Goal: Information Seeking & Learning: Learn about a topic

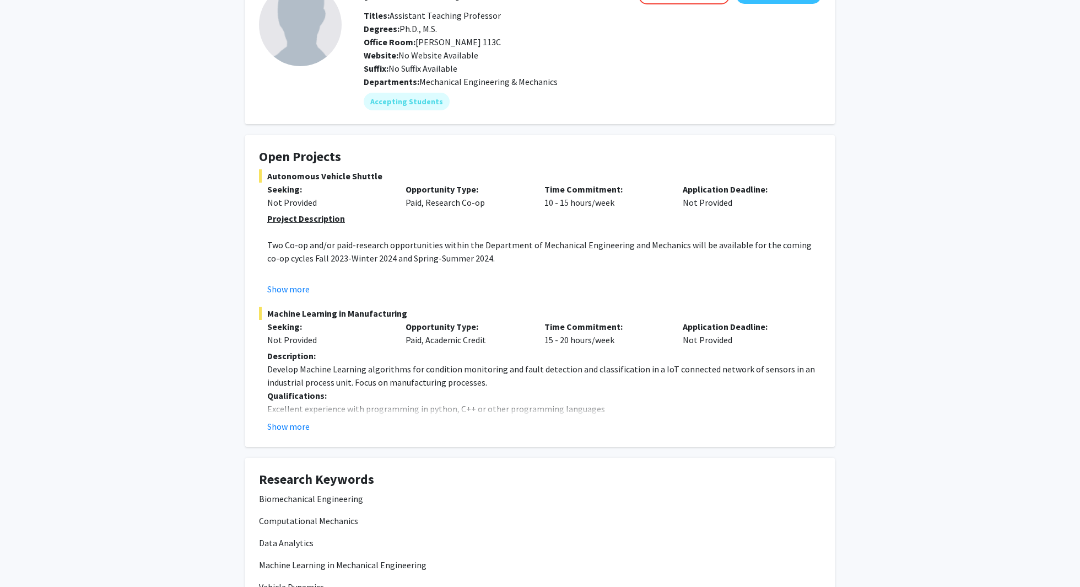
scroll to position [189, 0]
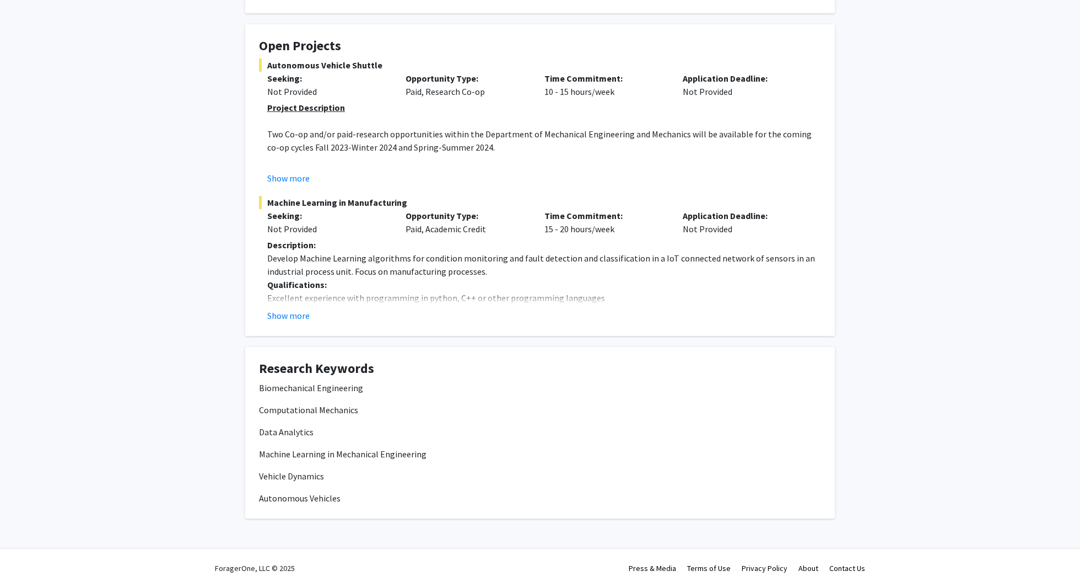
click at [283, 295] on p "Excellent experience with programming in python, C++ or other programming langu…" at bounding box center [544, 297] width 554 height 13
click at [283, 309] on button "Show more" at bounding box center [288, 315] width 42 height 13
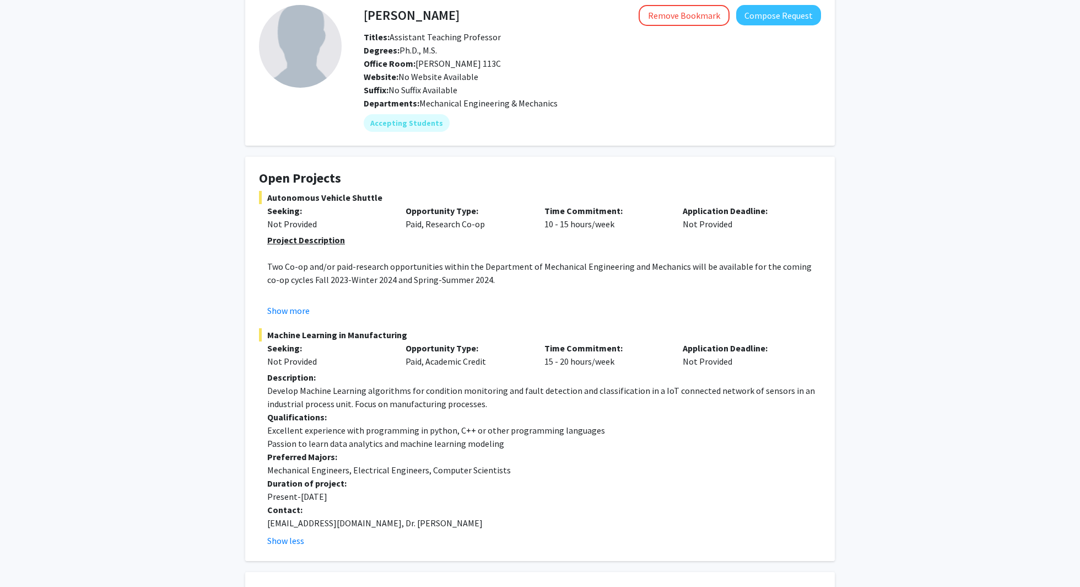
scroll to position [0, 0]
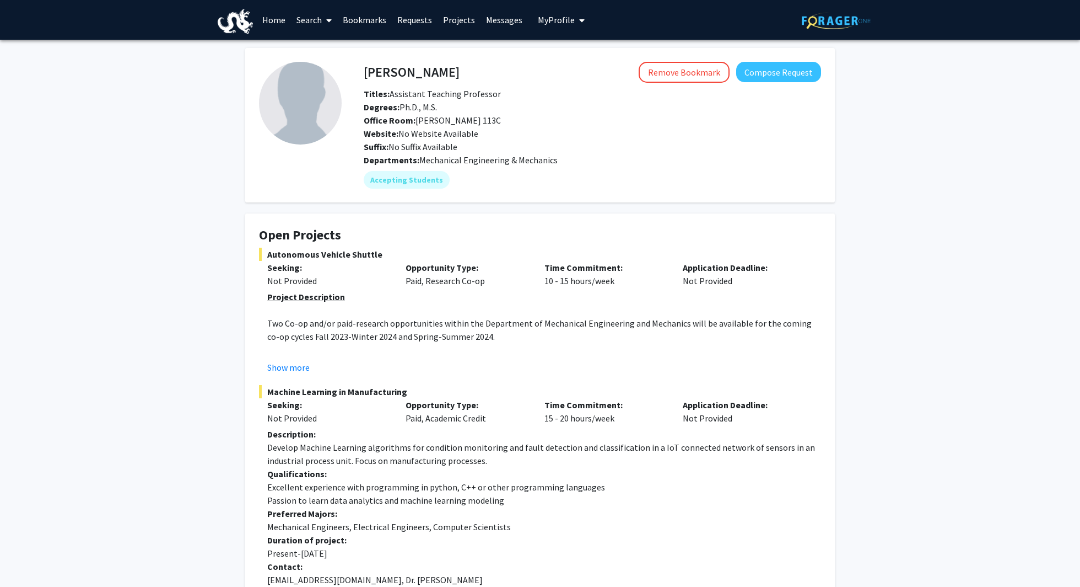
click at [263, 21] on link "Home" at bounding box center [274, 20] width 34 height 39
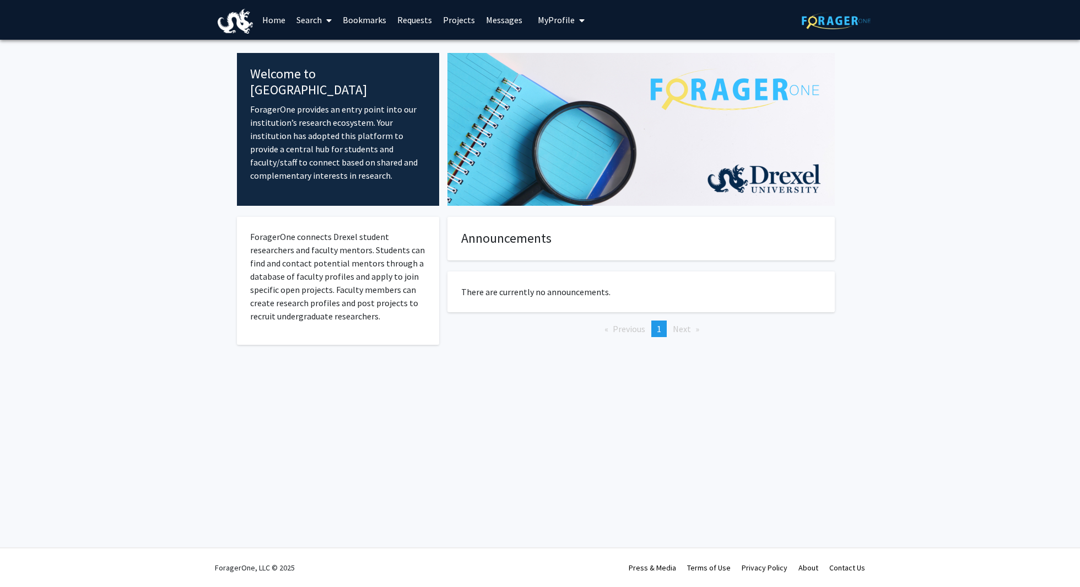
click at [271, 26] on link "Home" at bounding box center [274, 20] width 34 height 39
click at [320, 19] on link "Search" at bounding box center [314, 20] width 46 height 39
click at [310, 51] on span "Faculty/Staff" at bounding box center [331, 51] width 81 height 22
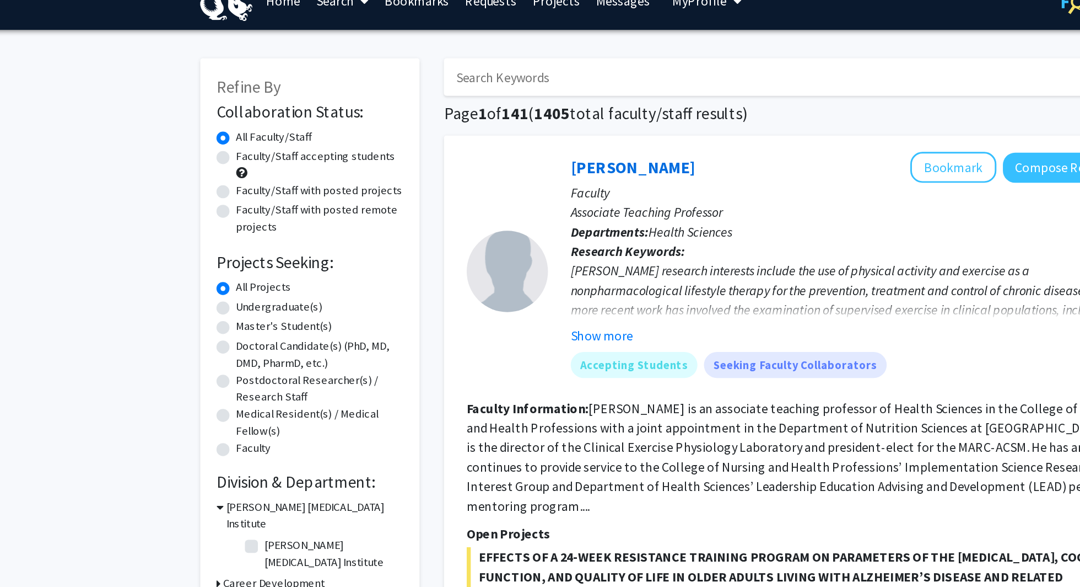
click at [242, 151] on label "Faculty/Staff with posted projects" at bounding box center [298, 149] width 113 height 12
click at [242, 150] on input "Faculty/Staff with posted projects" at bounding box center [245, 146] width 7 height 7
radio input "true"
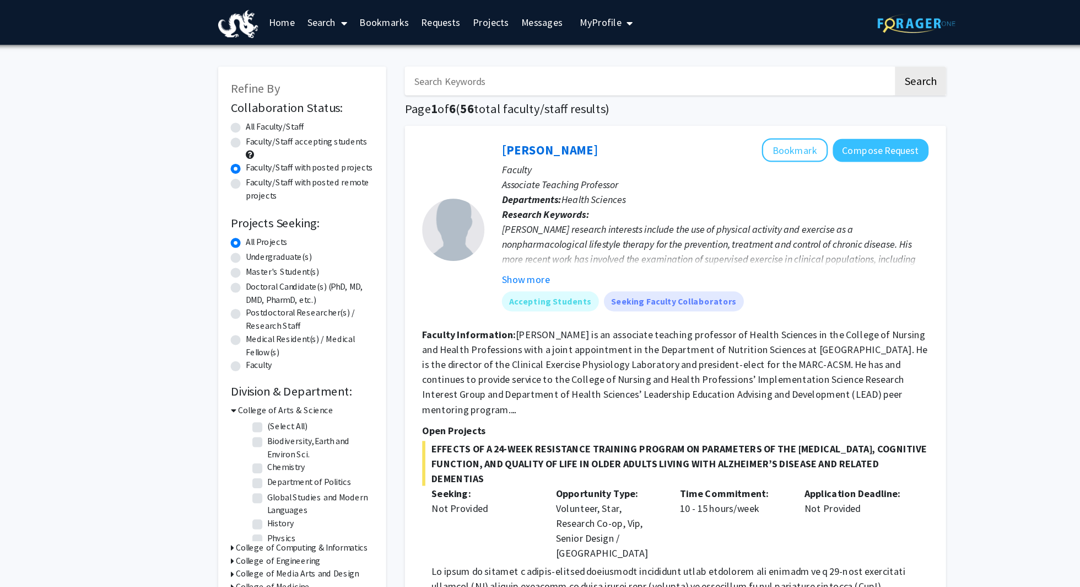
click at [242, 126] on label "Faculty/Staff accepting students" at bounding box center [296, 126] width 108 height 12
click at [242, 126] on input "Faculty/Staff accepting students" at bounding box center [245, 123] width 7 height 7
radio input "true"
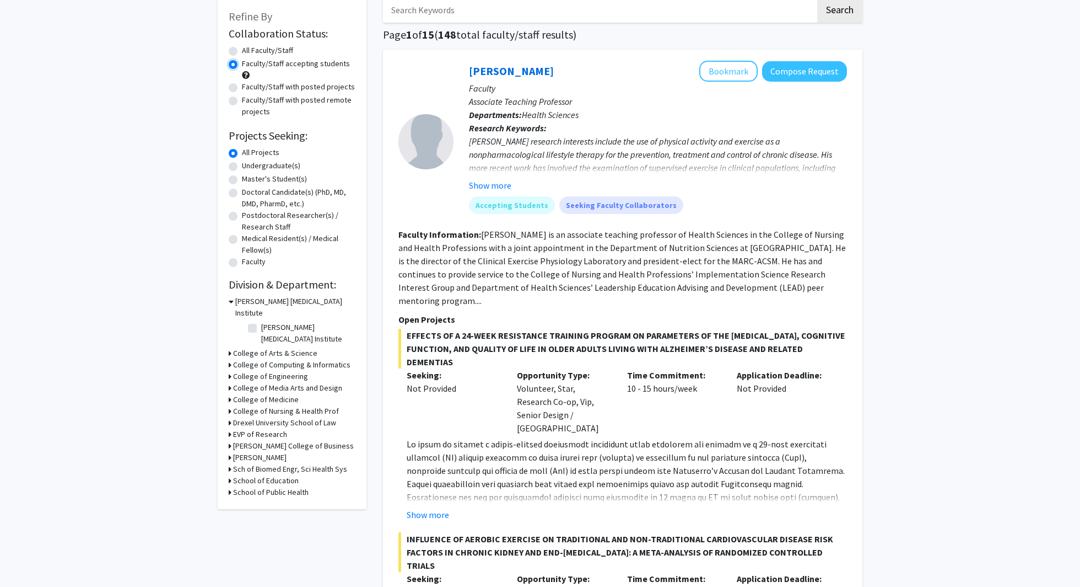
scroll to position [121, 0]
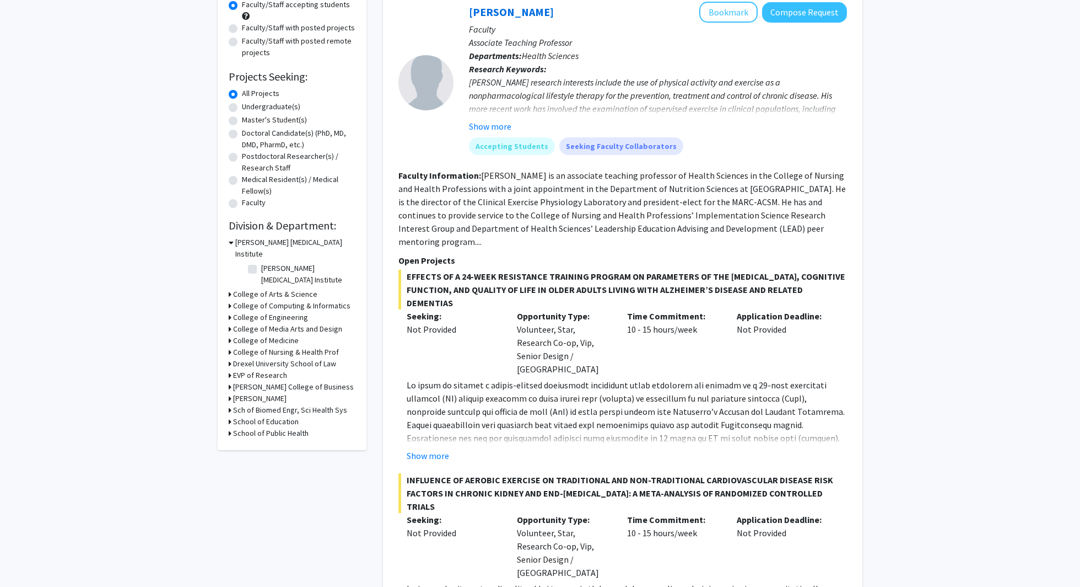
click at [245, 300] on h3 "College of Computing & Informatics" at bounding box center [291, 306] width 117 height 12
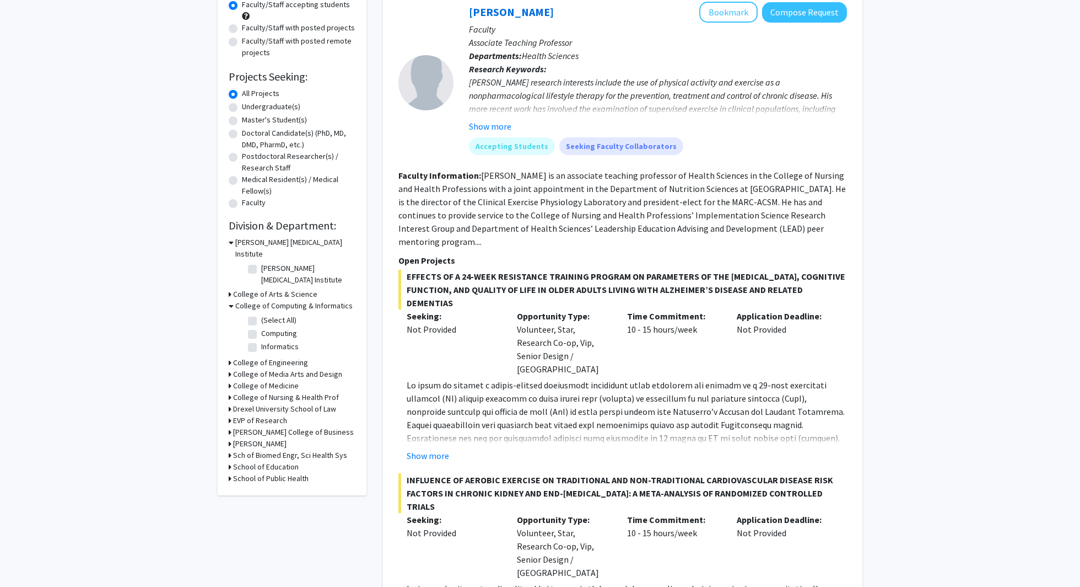
click at [261, 314] on label "(Select All)" at bounding box center [278, 320] width 35 height 12
click at [261, 314] on input "(Select All)" at bounding box center [264, 317] width 7 height 7
checkbox input "true"
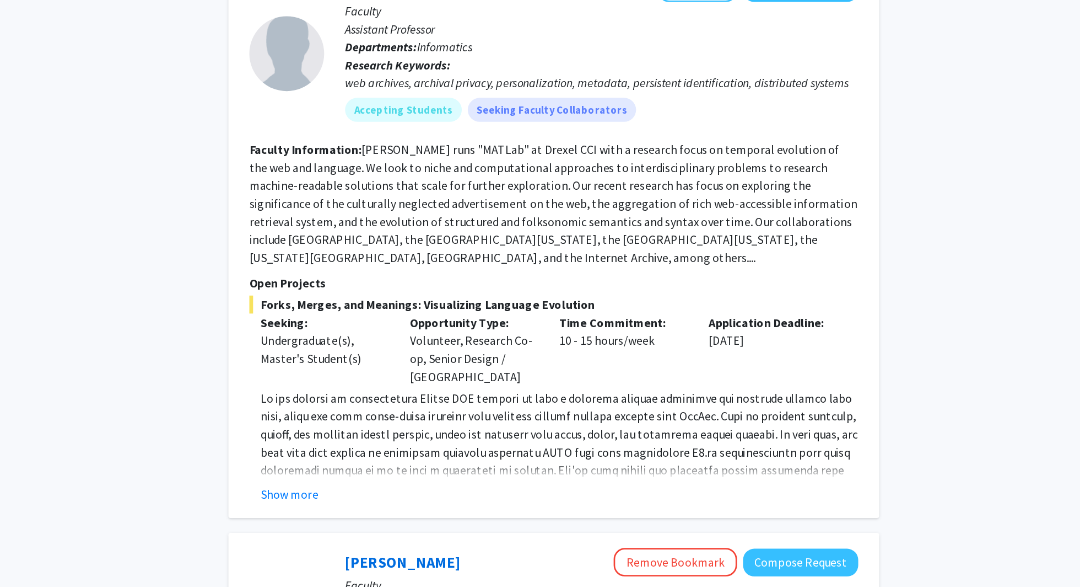
scroll to position [660, 0]
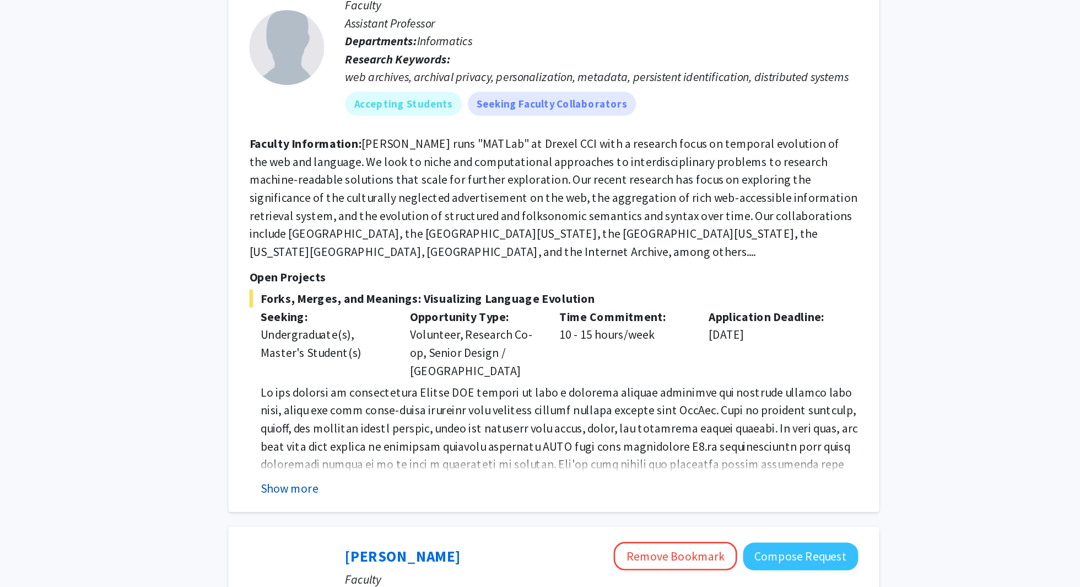
click at [429, 431] on button "Show more" at bounding box center [428, 436] width 42 height 13
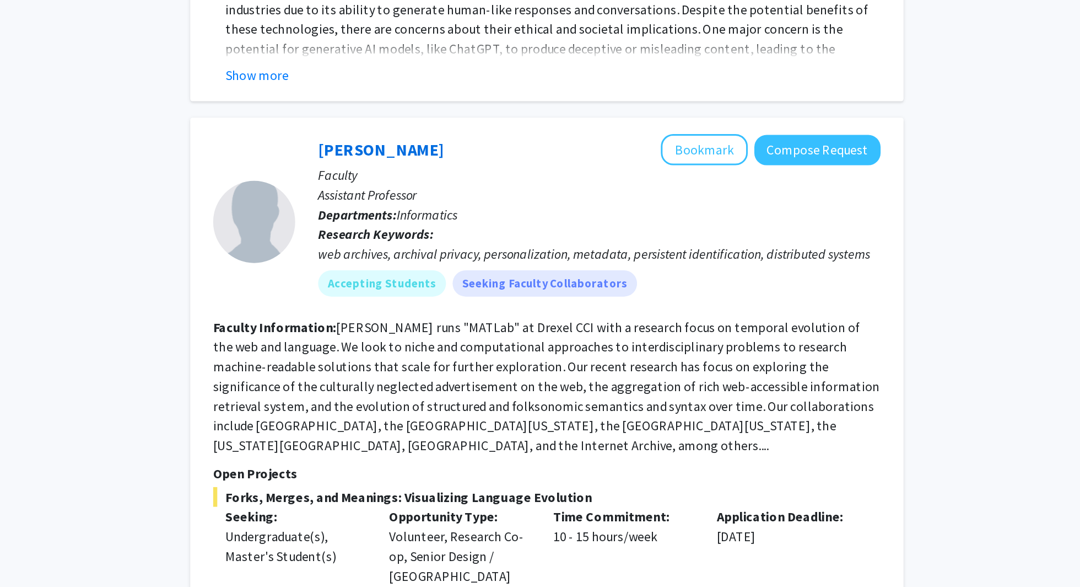
scroll to position [588, 0]
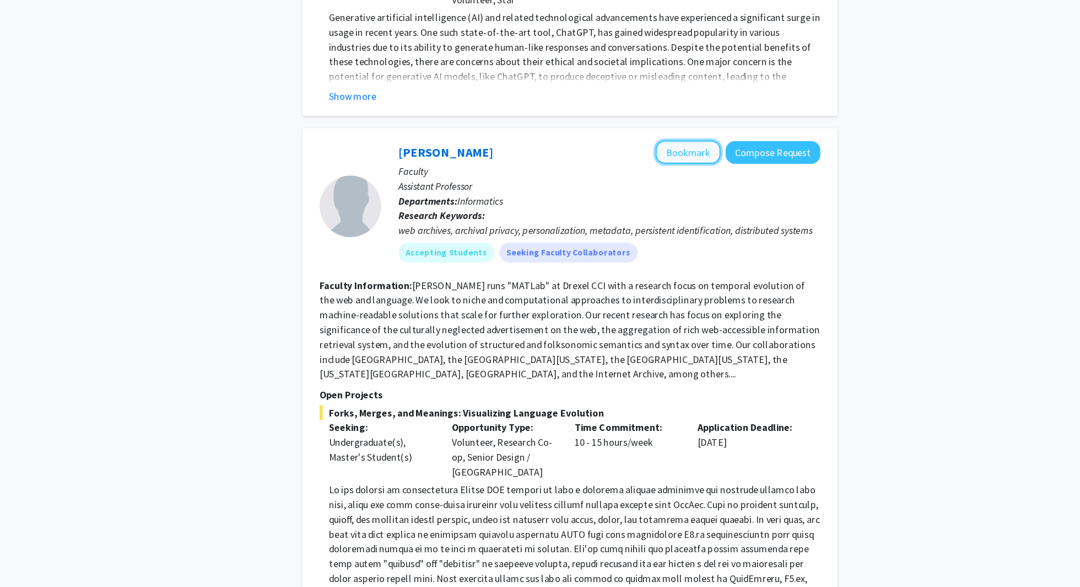
click at [535, 127] on button "Bookmark" at bounding box center [729, 136] width 58 height 21
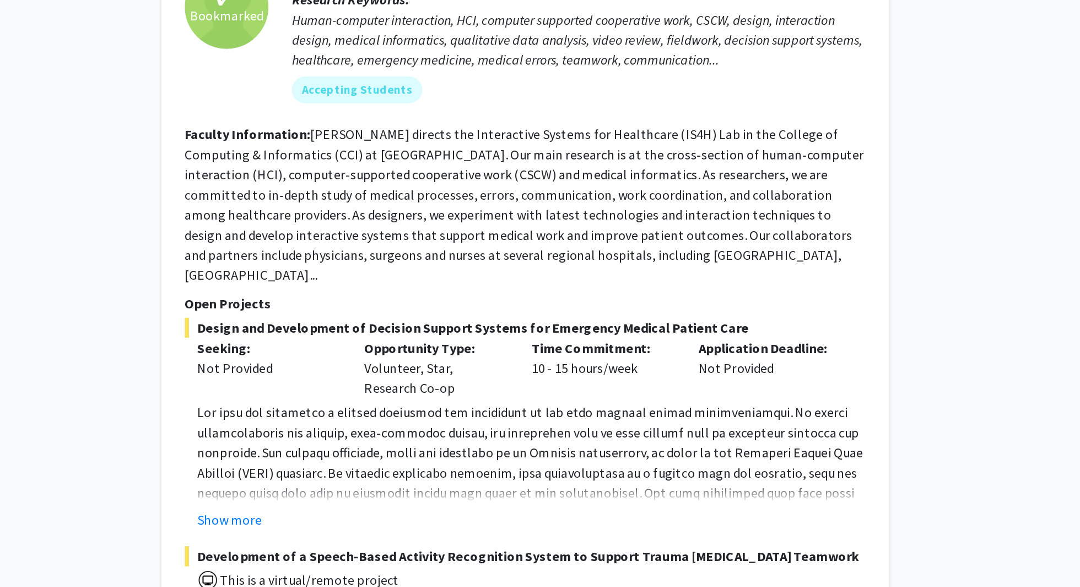
scroll to position [1189, 0]
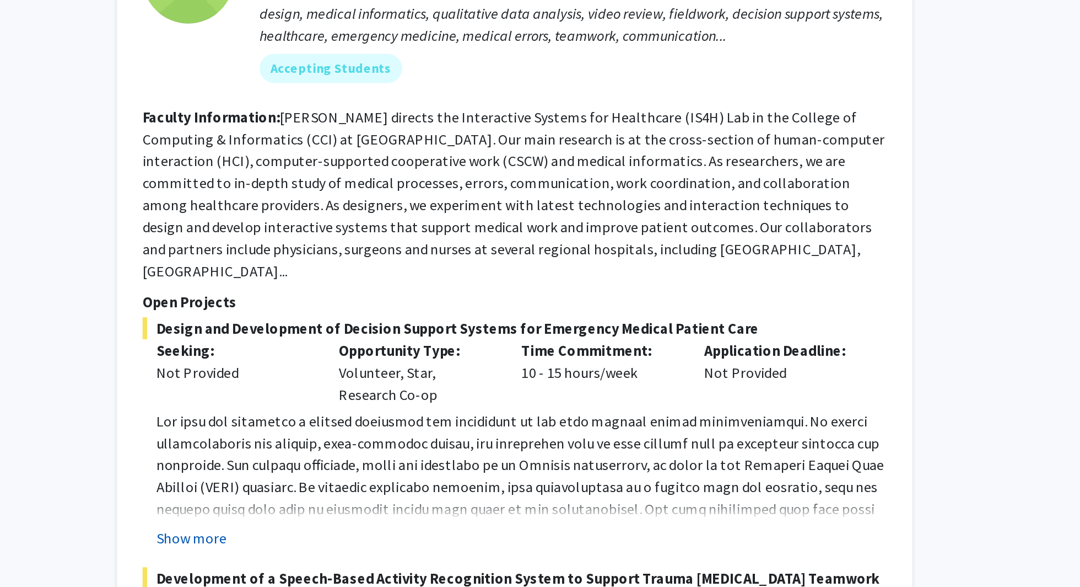
click at [438, 443] on button "Show more" at bounding box center [428, 449] width 42 height 13
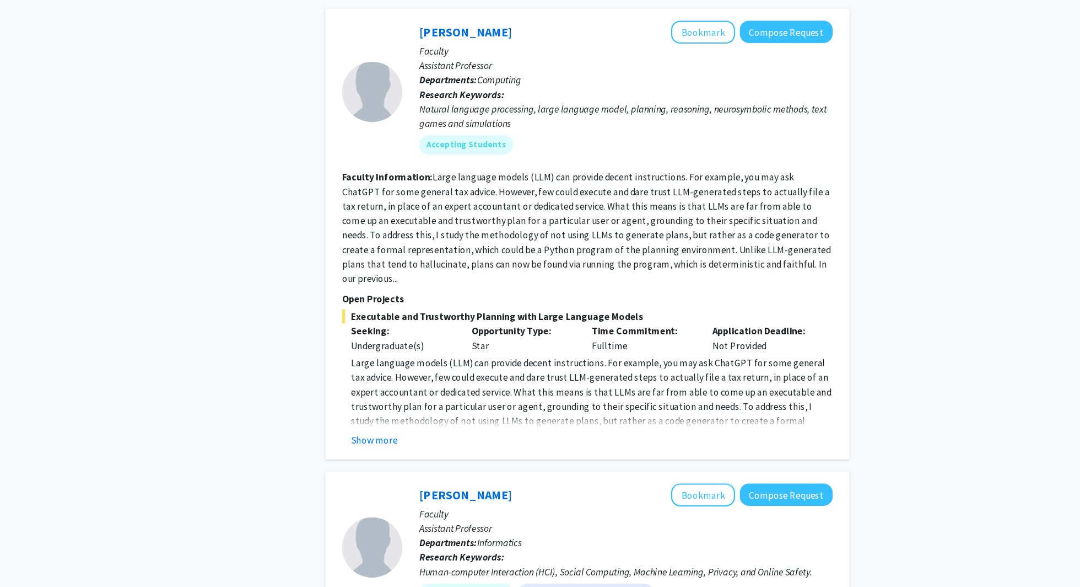
scroll to position [1889, 0]
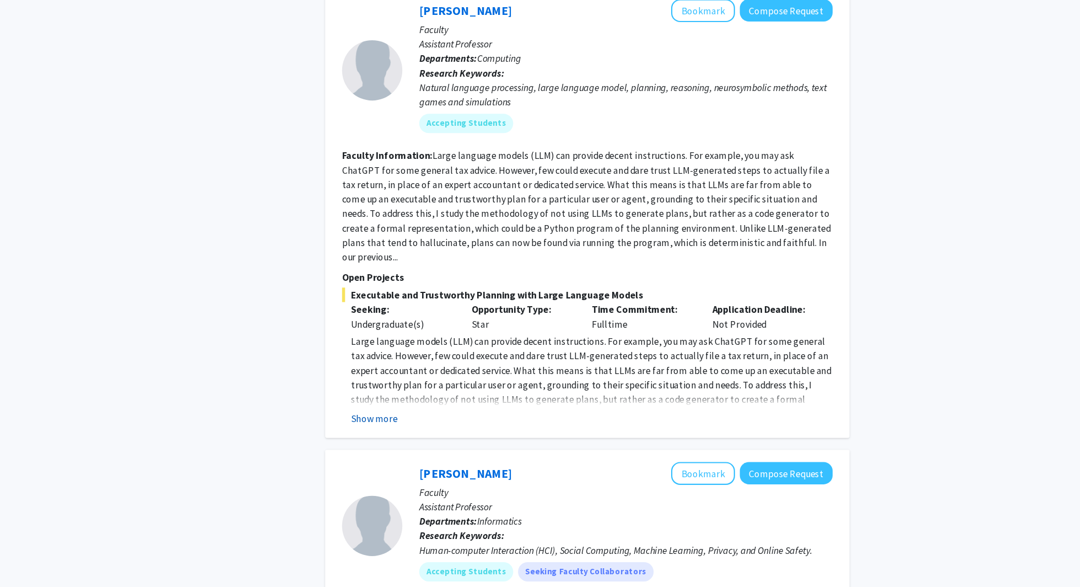
click at [434, 426] on button "Show more" at bounding box center [428, 432] width 42 height 13
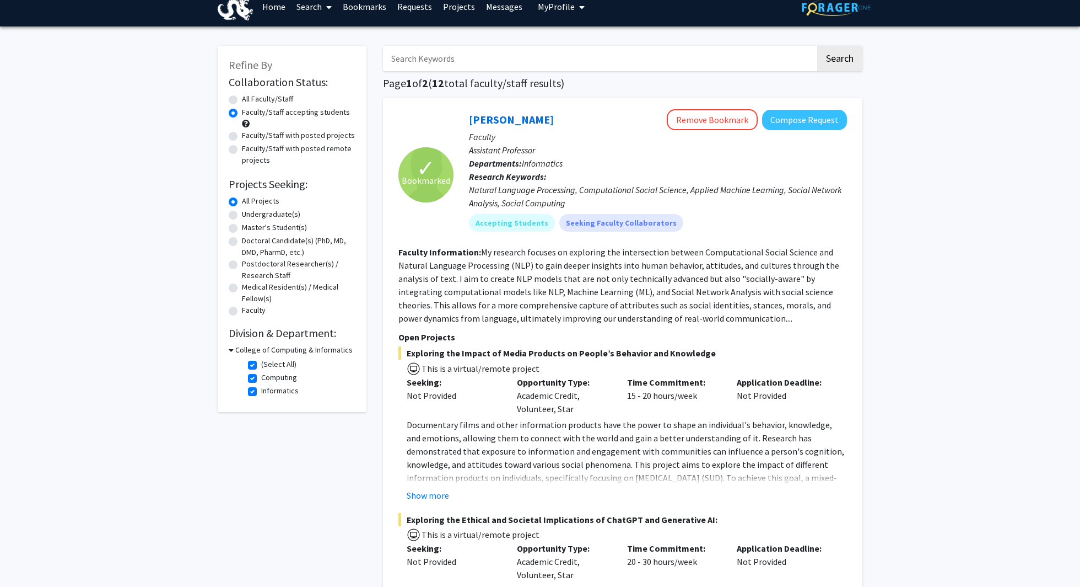
scroll to position [0, 0]
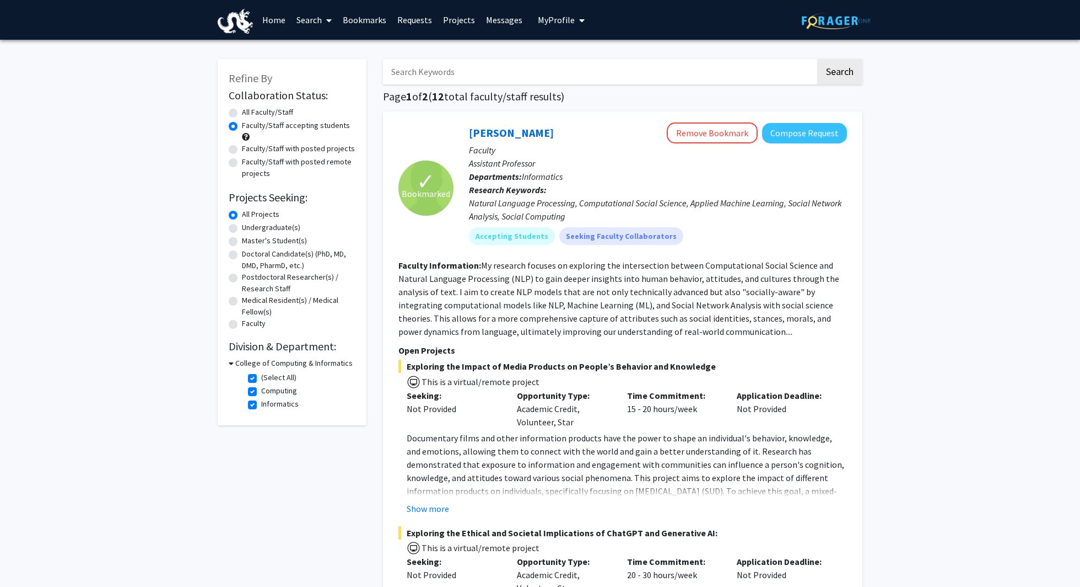
click at [261, 376] on label "(Select All)" at bounding box center [278, 378] width 35 height 12
click at [261, 376] on input "(Select All)" at bounding box center [264, 375] width 7 height 7
checkbox input "false"
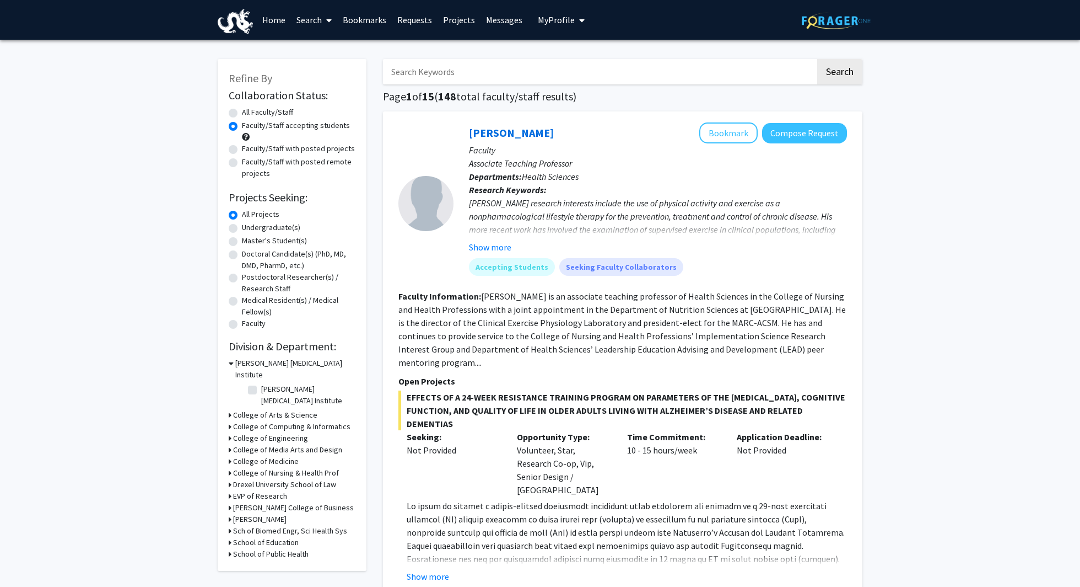
click at [252, 432] on h3 "College of Engineering" at bounding box center [270, 438] width 75 height 12
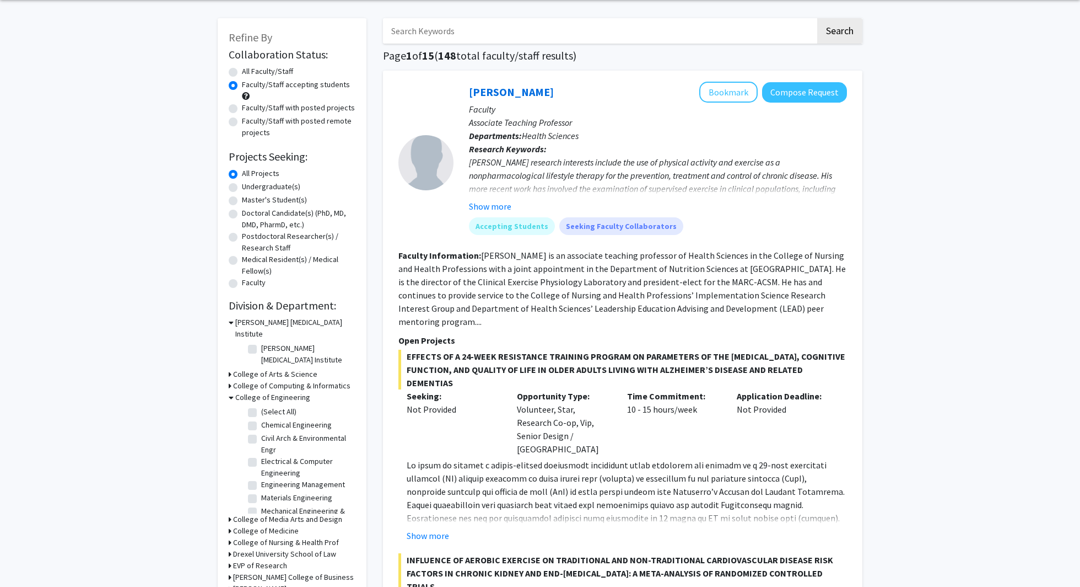
scroll to position [50, 0]
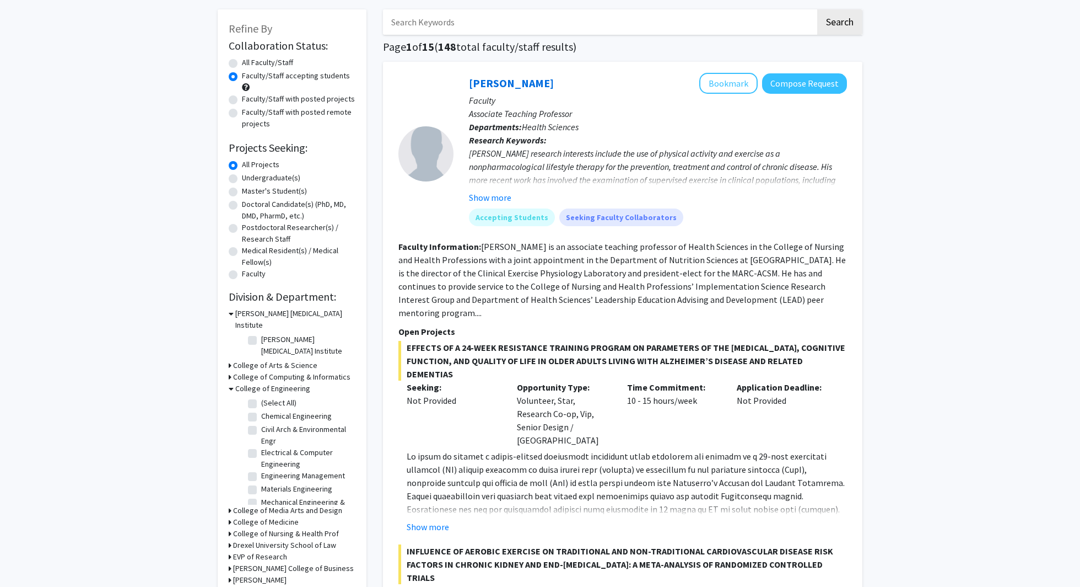
click at [264, 371] on h3 "College of Computing & Informatics" at bounding box center [291, 377] width 117 height 12
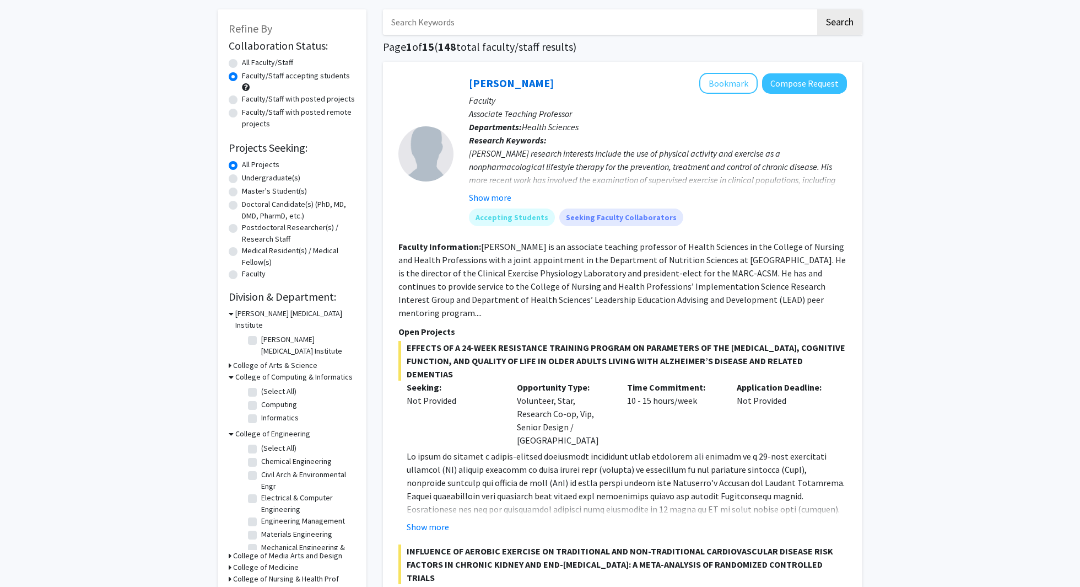
click at [261, 442] on label "(Select All)" at bounding box center [278, 448] width 35 height 12
click at [261, 442] on input "(Select All)" at bounding box center [264, 445] width 7 height 7
checkbox input "true"
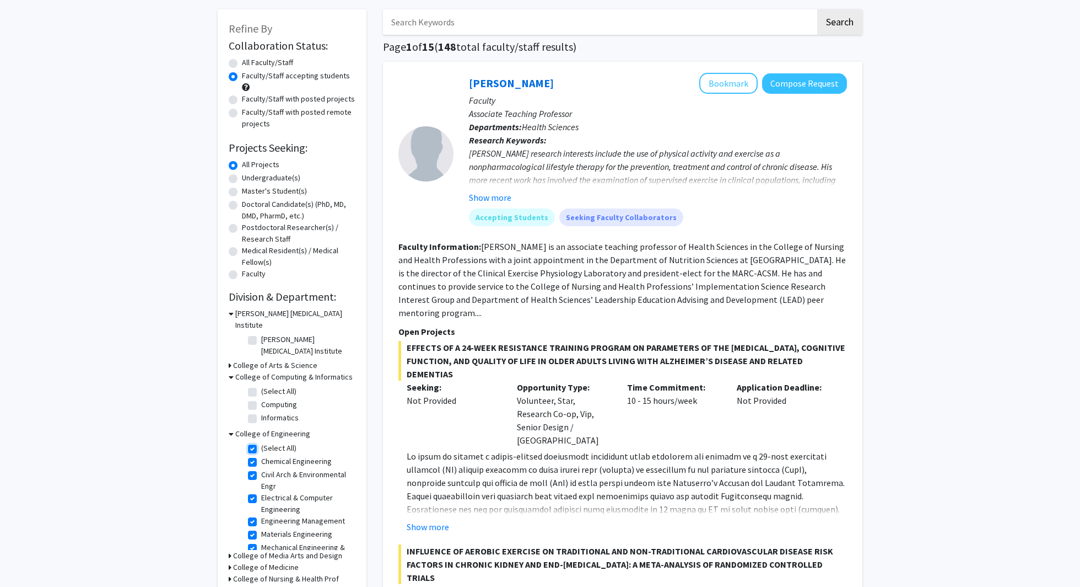
checkbox input "true"
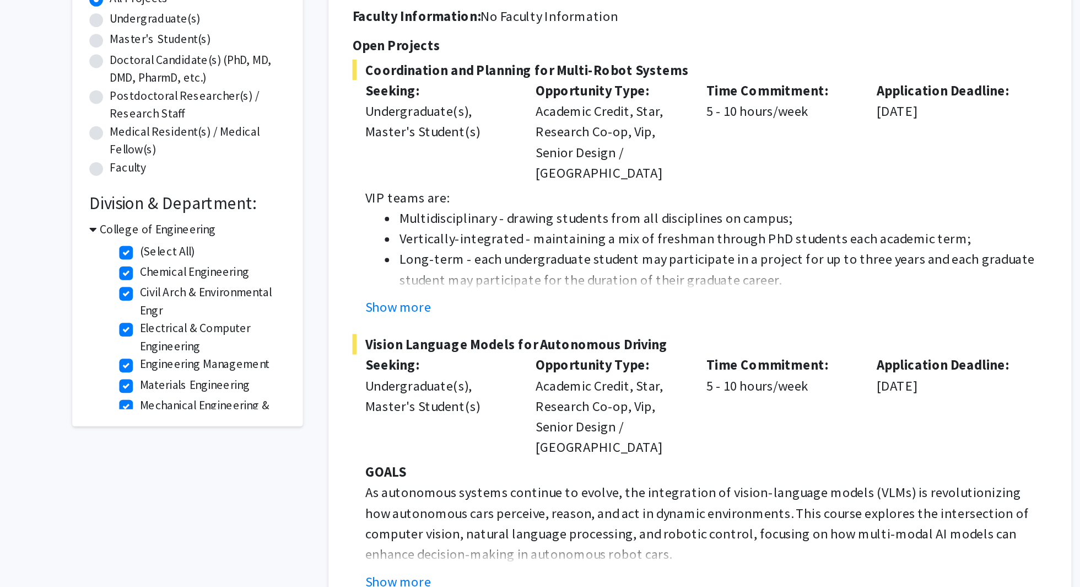
scroll to position [83, 0]
click at [435, 323] on button "Show more" at bounding box center [428, 329] width 42 height 13
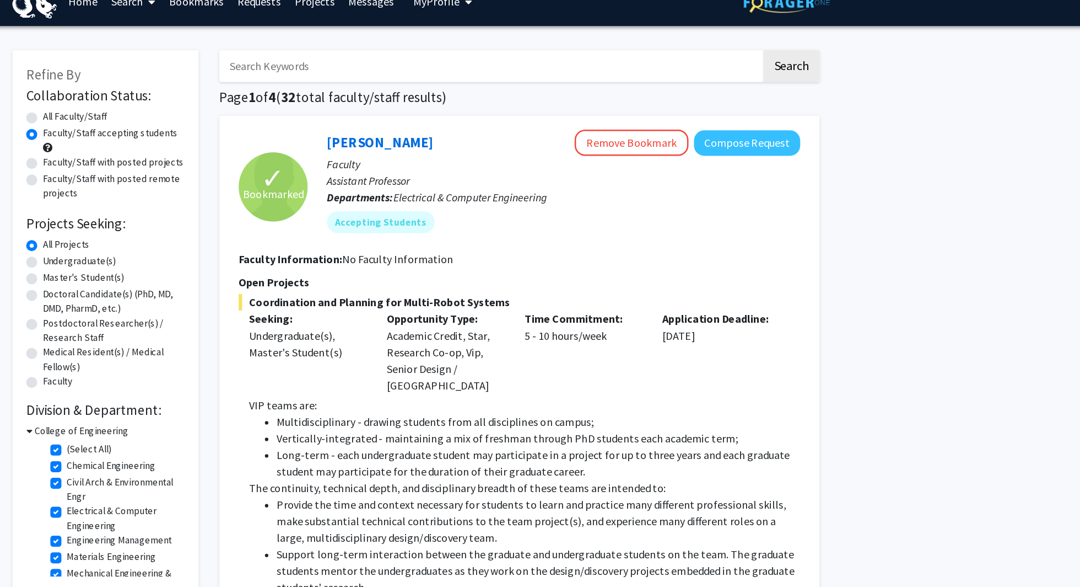
scroll to position [3, 0]
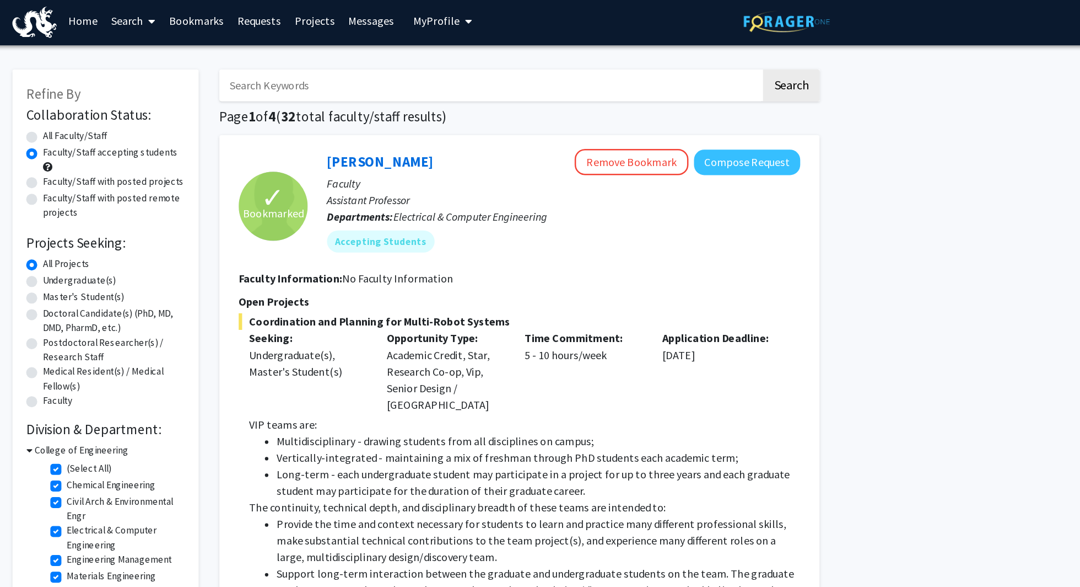
drag, startPoint x: 606, startPoint y: 257, endPoint x: 415, endPoint y: 250, distance: 192.0
click at [415, 250] on span "Coordination and Planning for Multi-Robot Systems" at bounding box center [623, 256] width 449 height 13
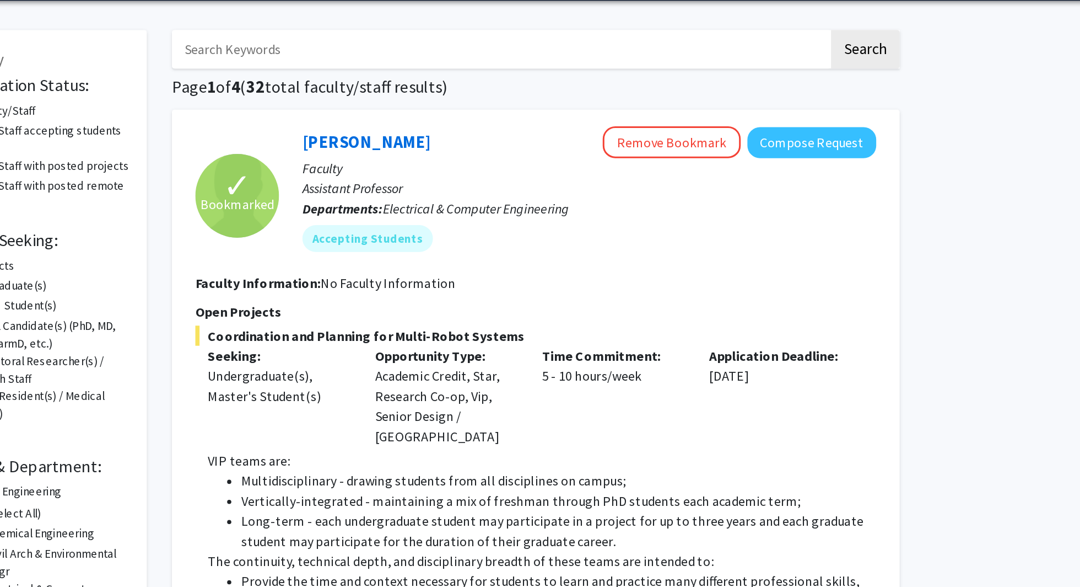
scroll to position [33, 0]
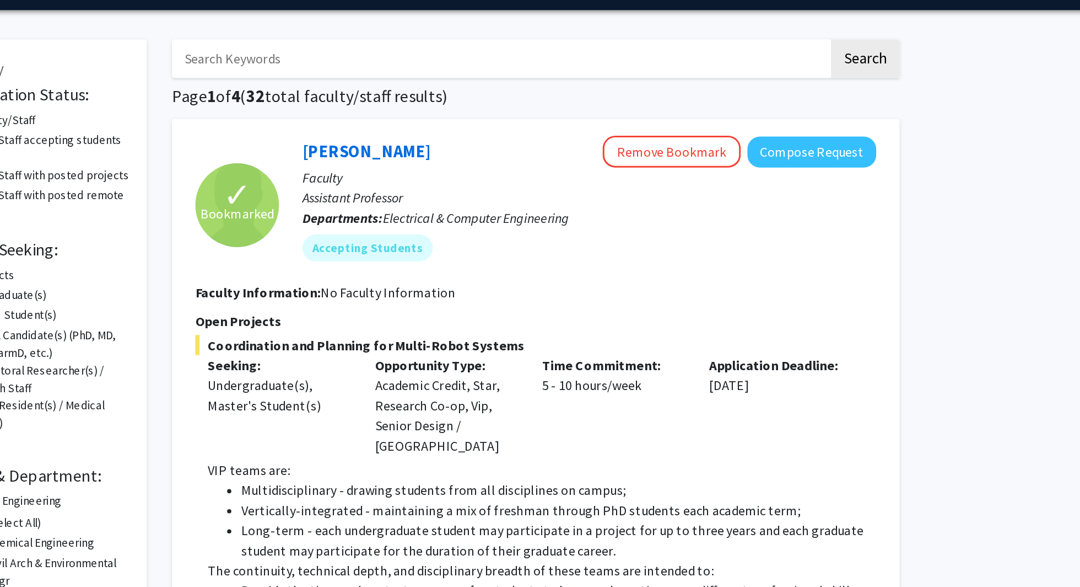
drag, startPoint x: 525, startPoint y: 100, endPoint x: 647, endPoint y: 0, distance: 157.8
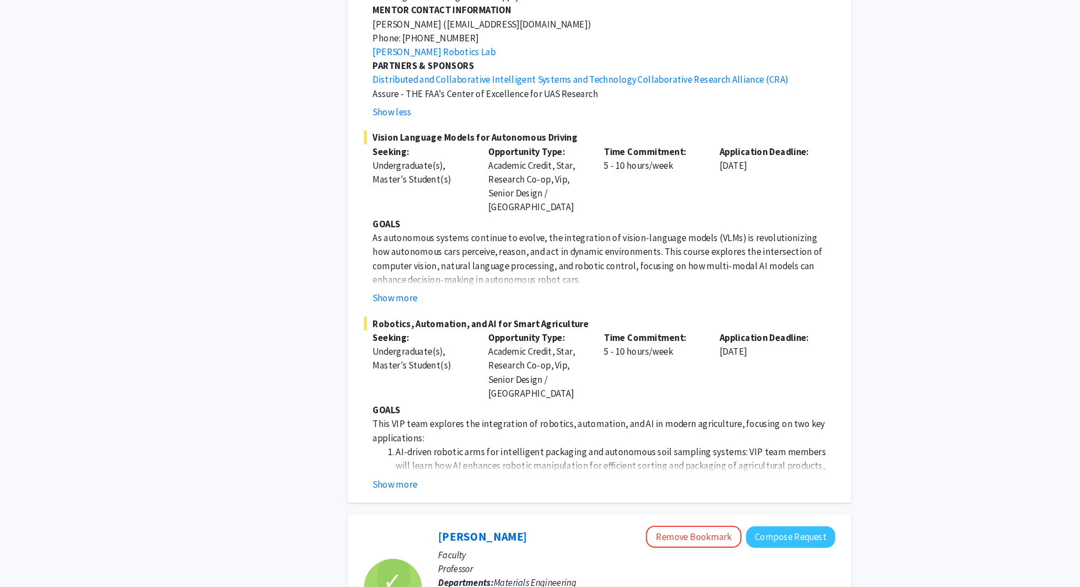
scroll to position [1456, 0]
click at [466, 71] on link "[PERSON_NAME] Robotics Lab" at bounding box center [465, 76] width 117 height 11
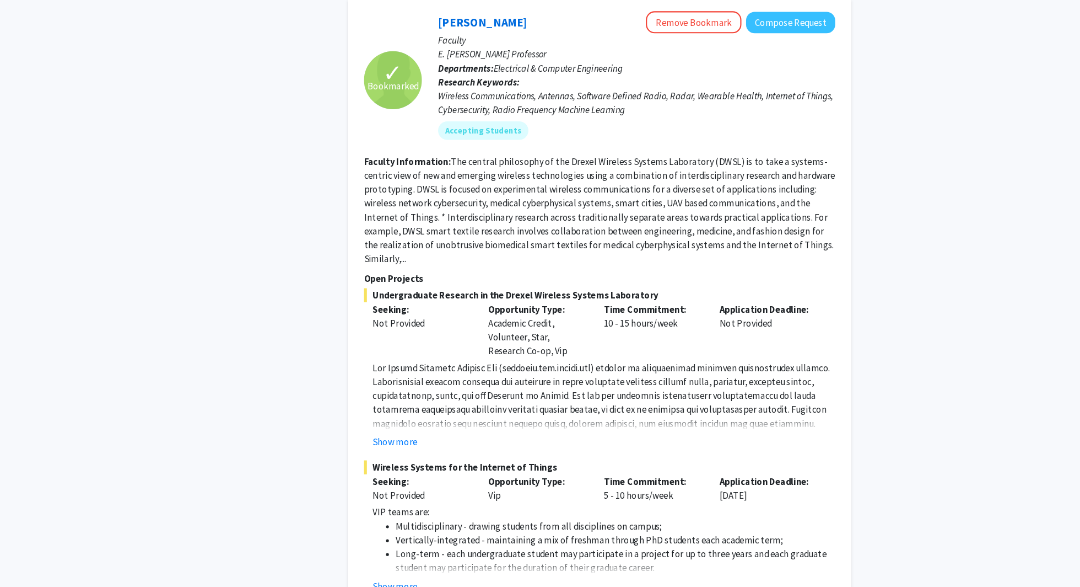
scroll to position [2608, 0]
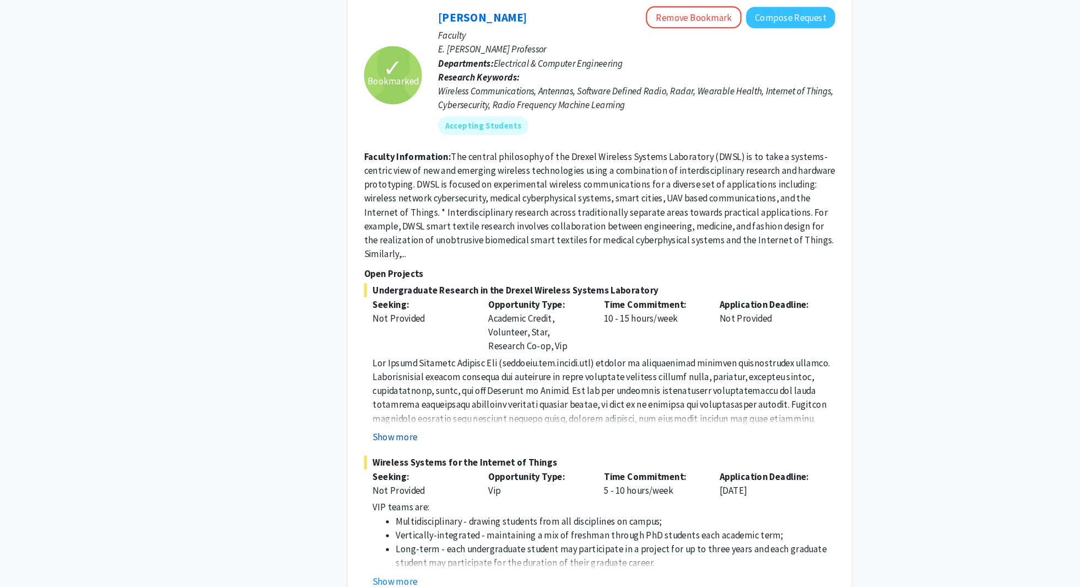
click at [448, 437] on button "Show more" at bounding box center [428, 443] width 42 height 13
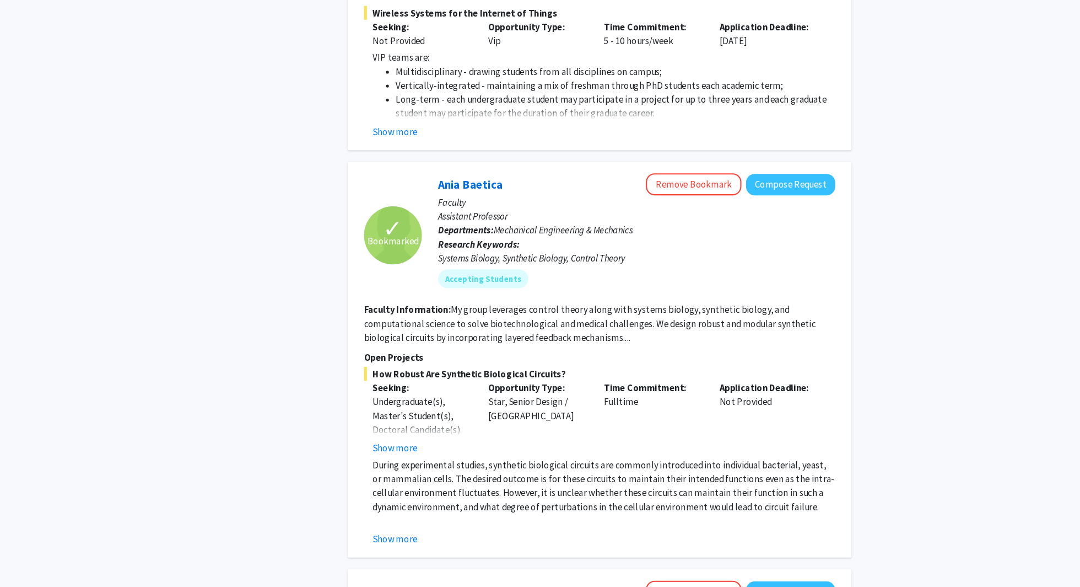
scroll to position [3102, 0]
click at [415, 447] on button "Show more" at bounding box center [428, 453] width 42 height 13
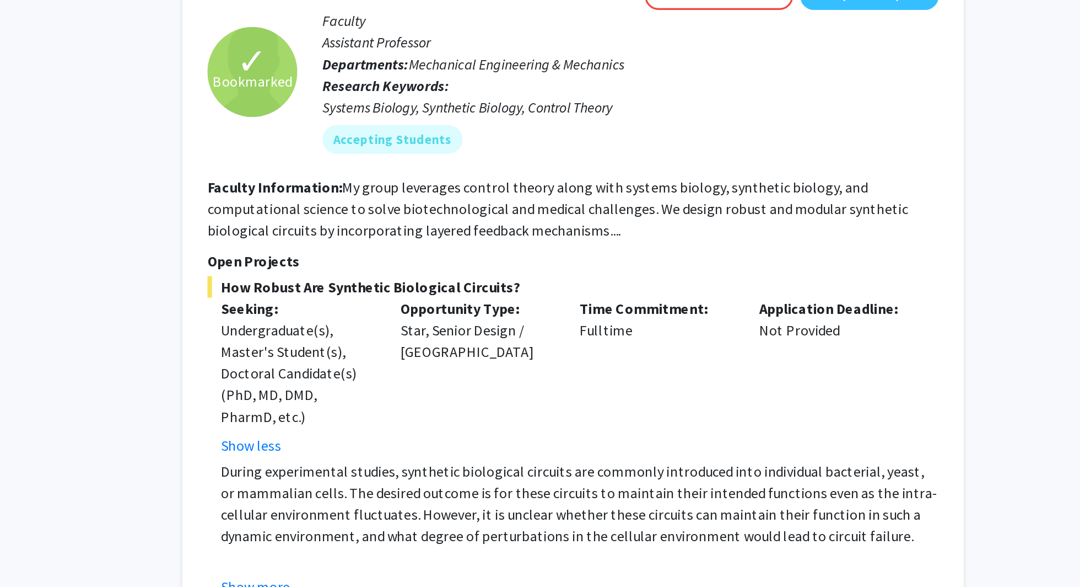
scroll to position [3130, 0]
click at [422, 531] on button "Show more" at bounding box center [428, 537] width 42 height 13
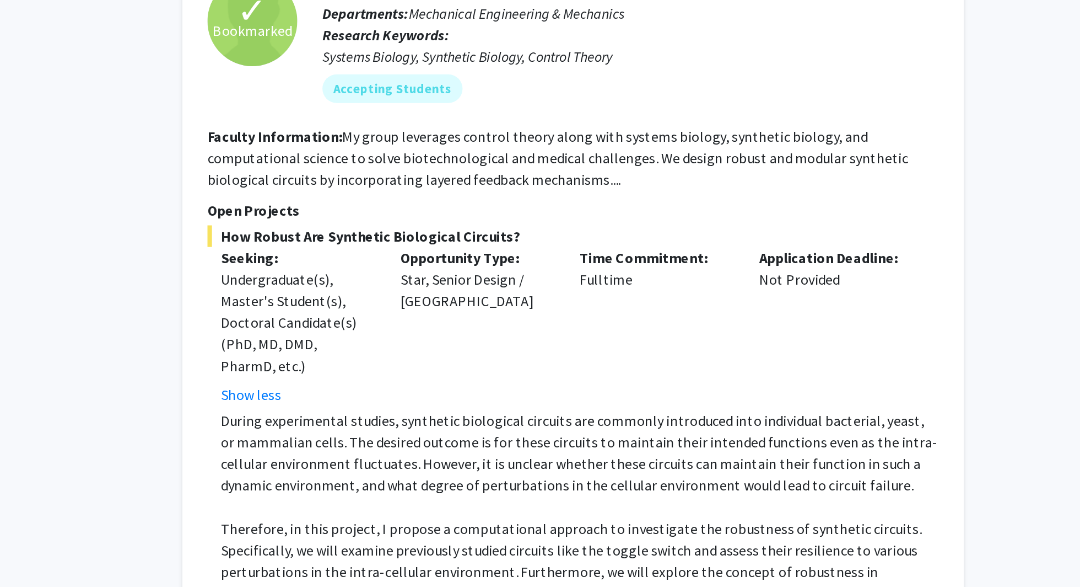
scroll to position [3204, 0]
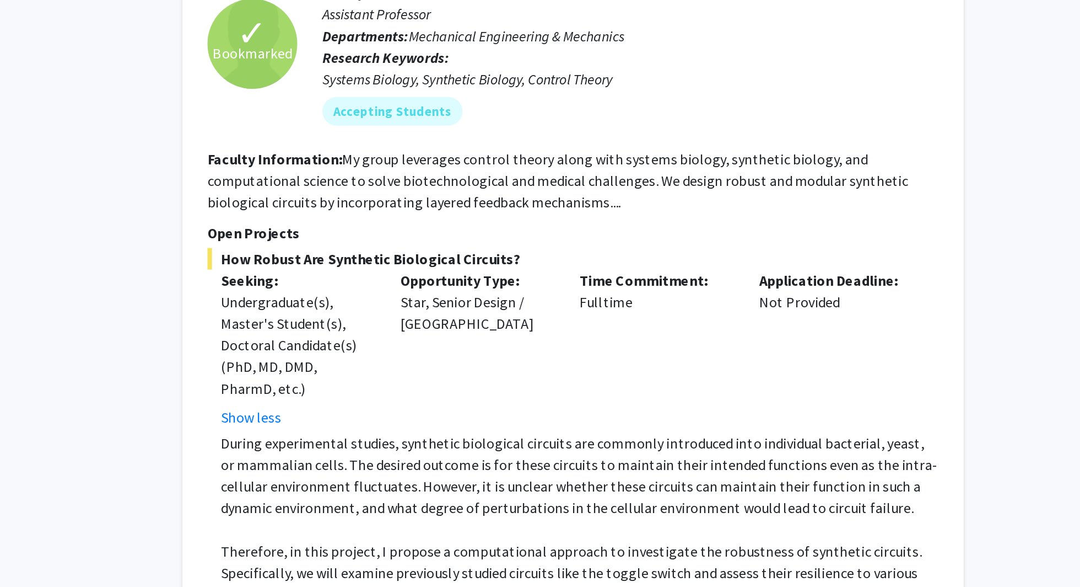
click at [535, 214] on fg-read-more "My group leverages control theory along with systems biology, synthetic biology…" at bounding box center [614, 232] width 430 height 37
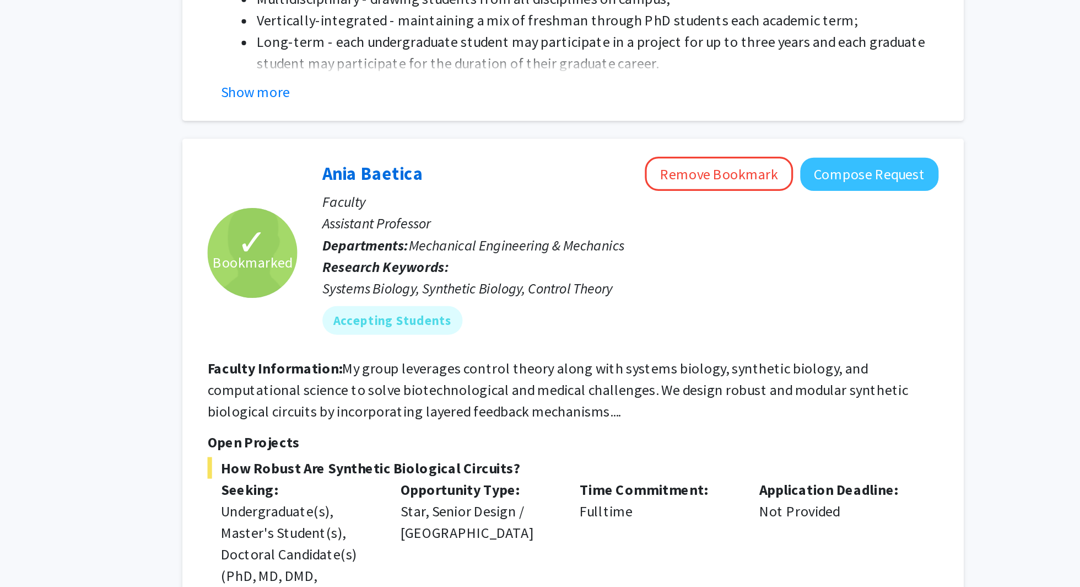
scroll to position [3184, 0]
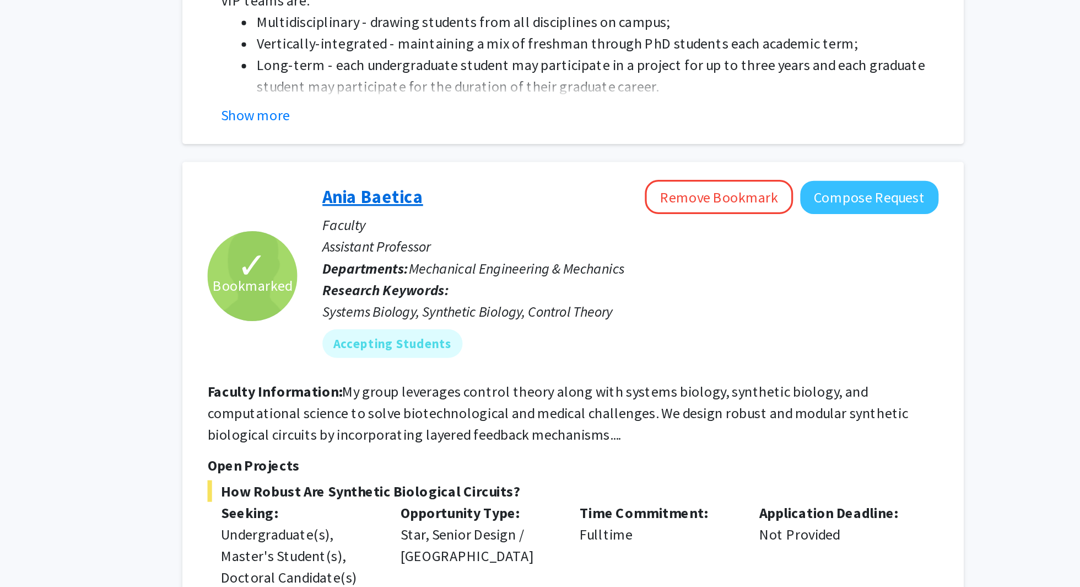
click at [504, 114] on link "Ania Baetica" at bounding box center [500, 121] width 62 height 14
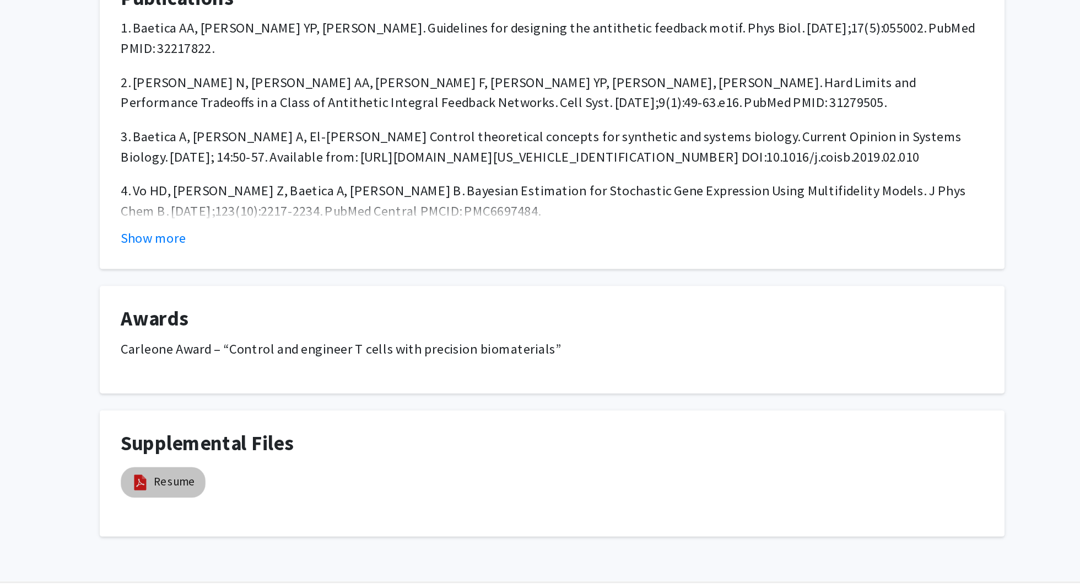
scroll to position [550, 0]
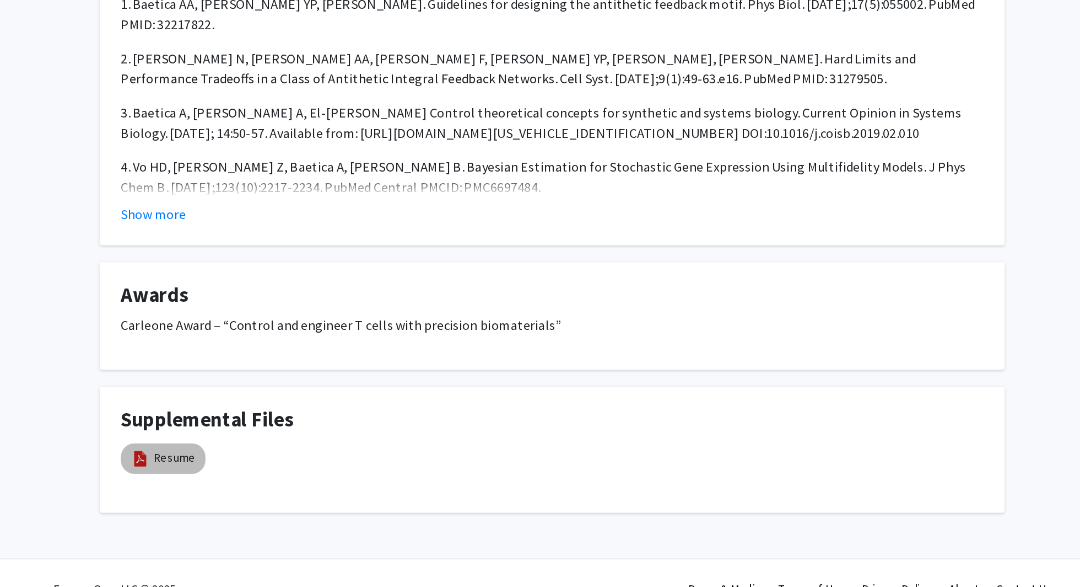
click at [287, 511] on mat-chip "Resume" at bounding box center [286, 503] width 55 height 20
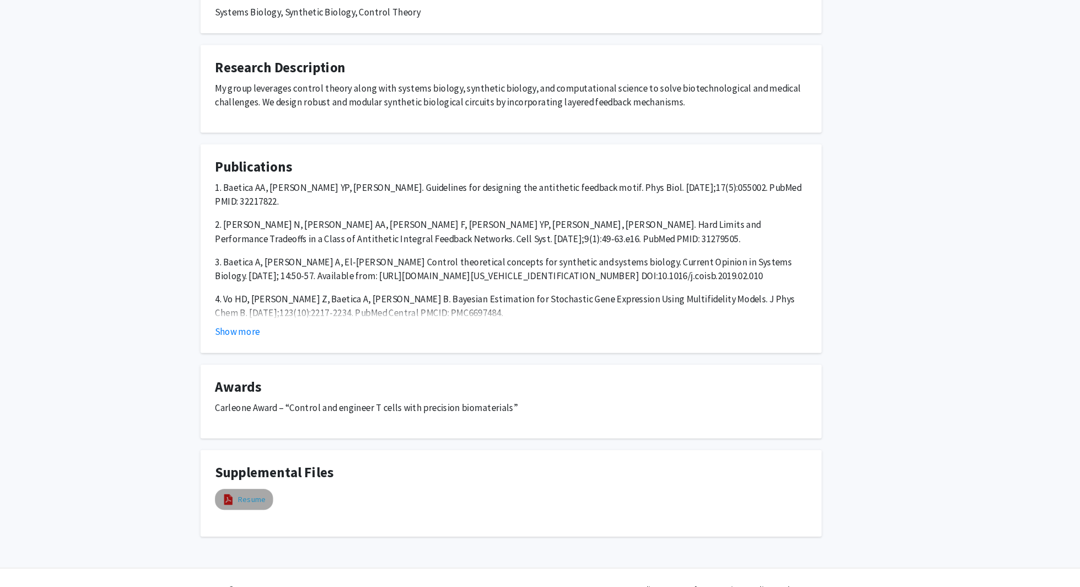
click at [281, 503] on link "Resume" at bounding box center [294, 503] width 27 height 12
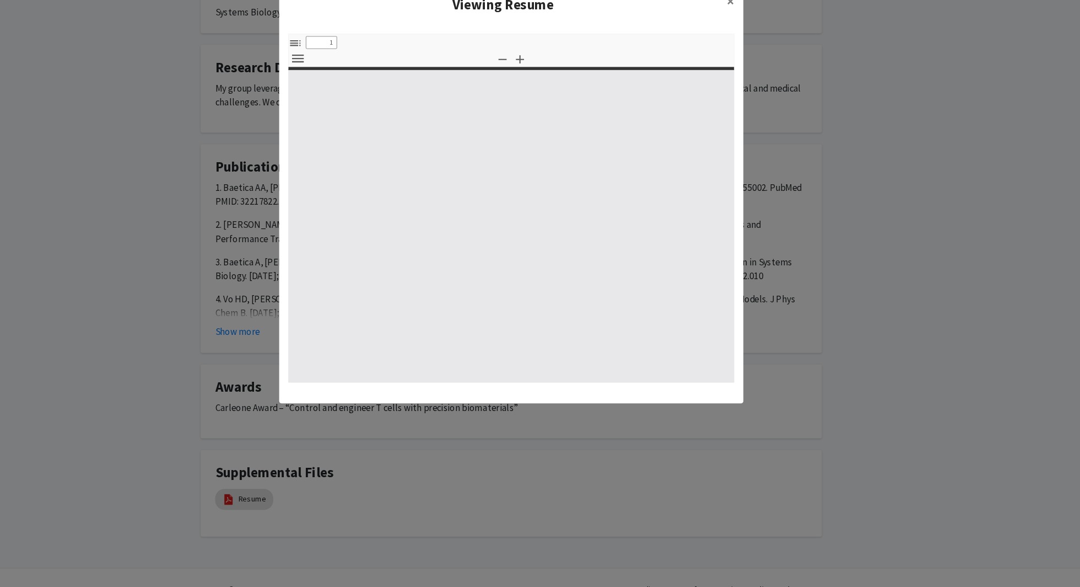
select select "custom"
type input "0"
select select "custom"
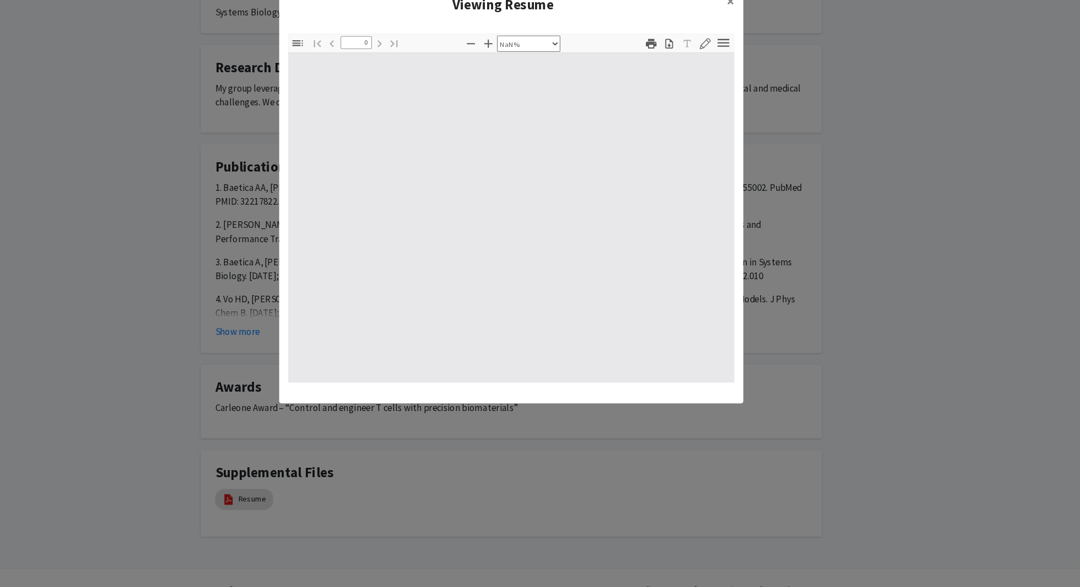
type input "1"
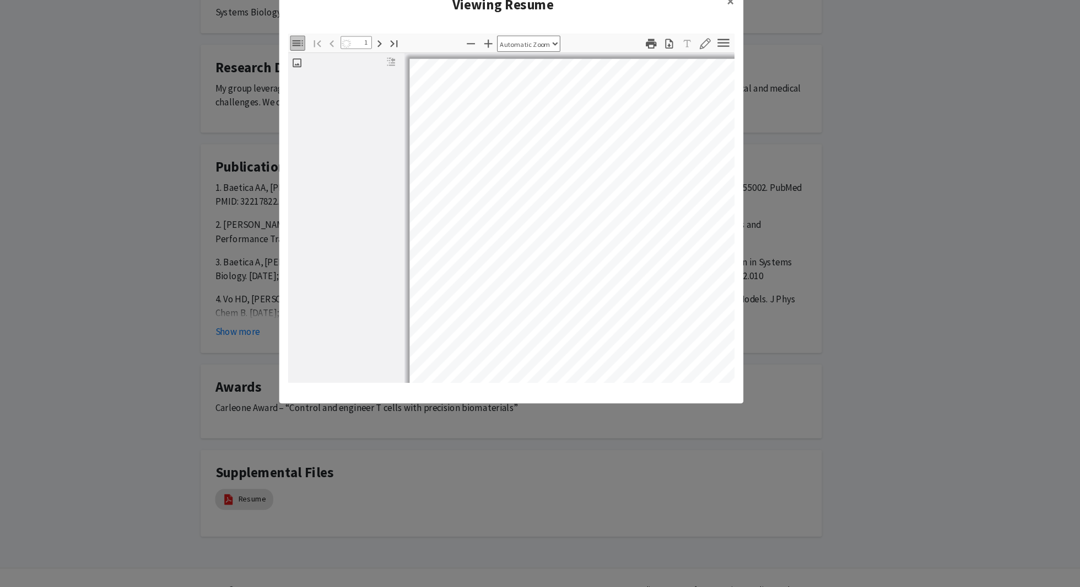
select select "auto"
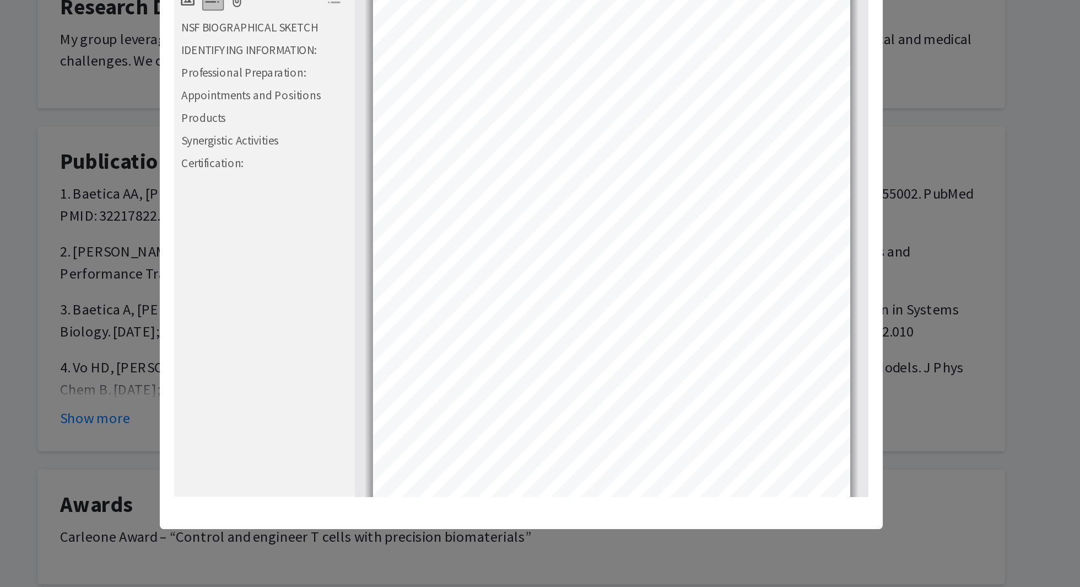
scroll to position [57, 0]
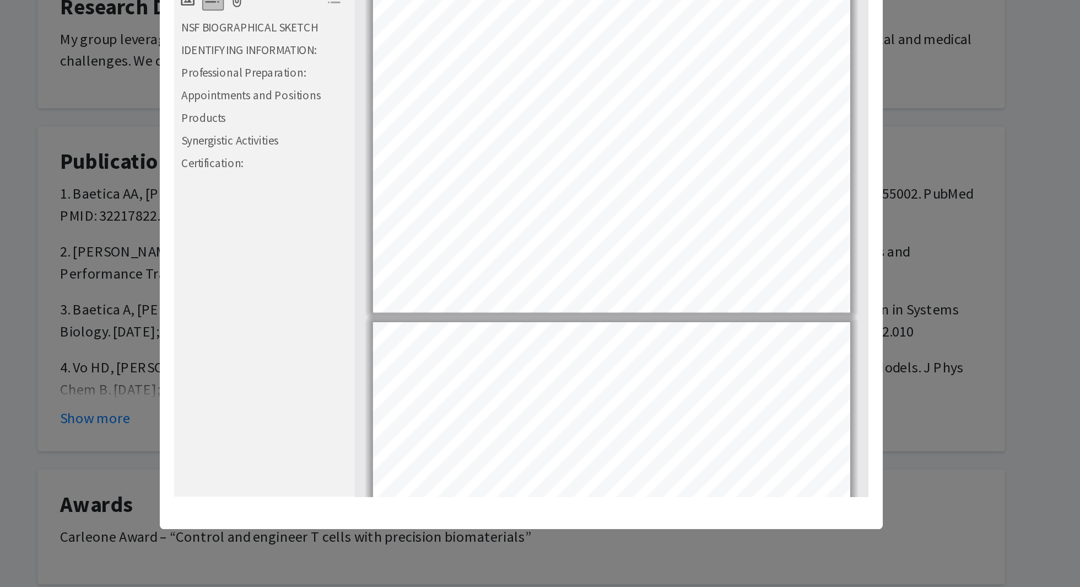
type input "2"
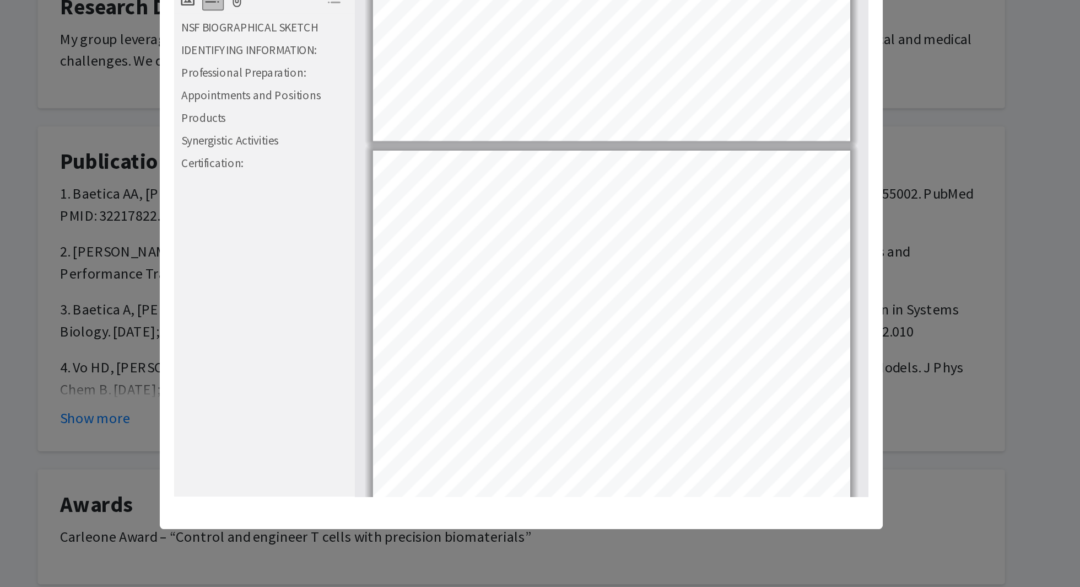
scroll to position [290, 0]
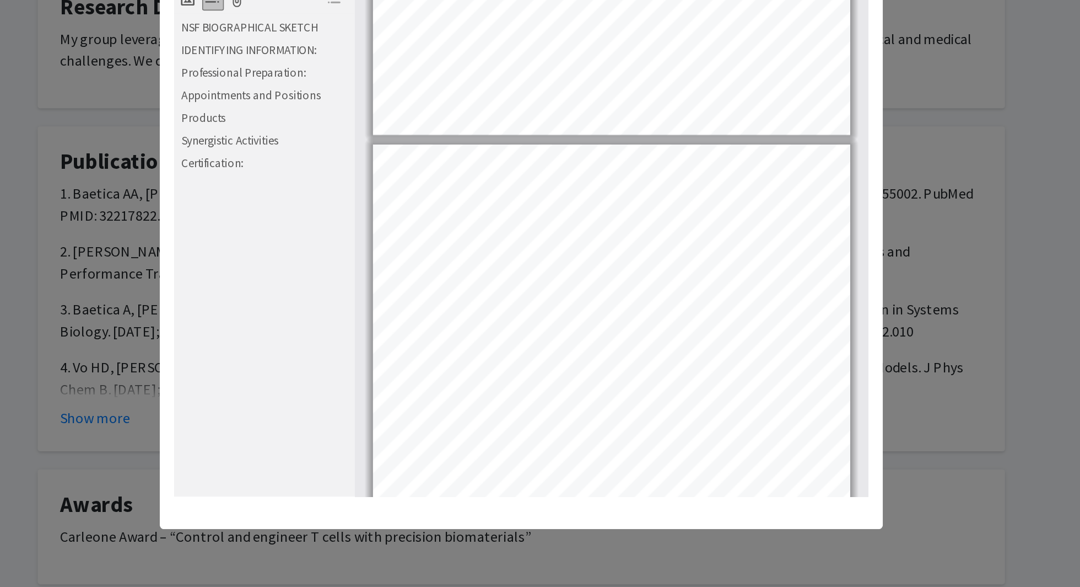
click at [535, 330] on modal-container "Viewing Resume × Thumbnails Document Outline Attachments Layers Current Outline…" at bounding box center [540, 293] width 1080 height 587
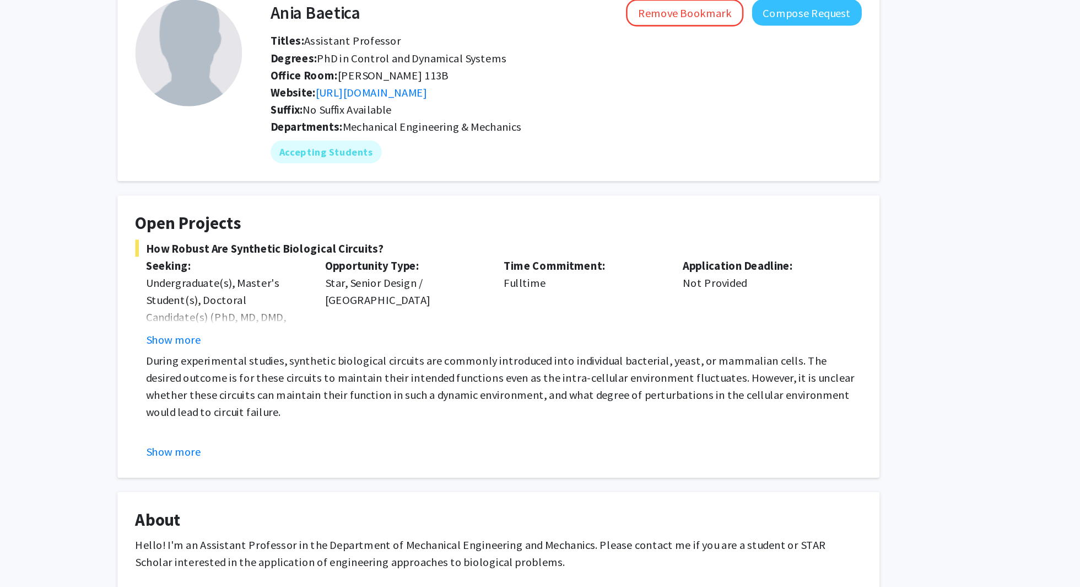
scroll to position [0, 0]
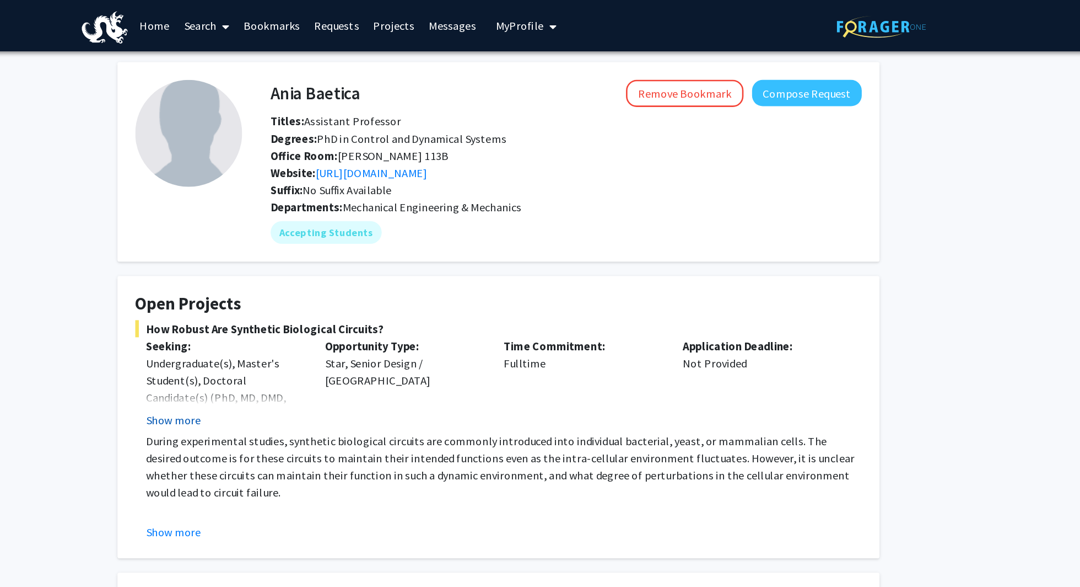
click at [294, 326] on button "Show more" at bounding box center [288, 324] width 42 height 13
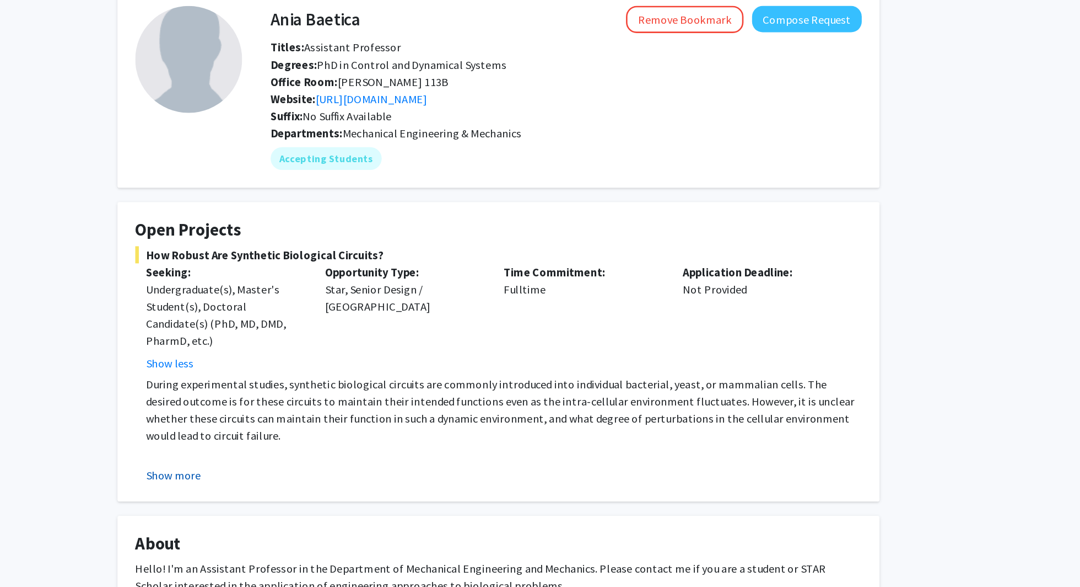
click at [292, 422] on button "Show more" at bounding box center [288, 424] width 42 height 13
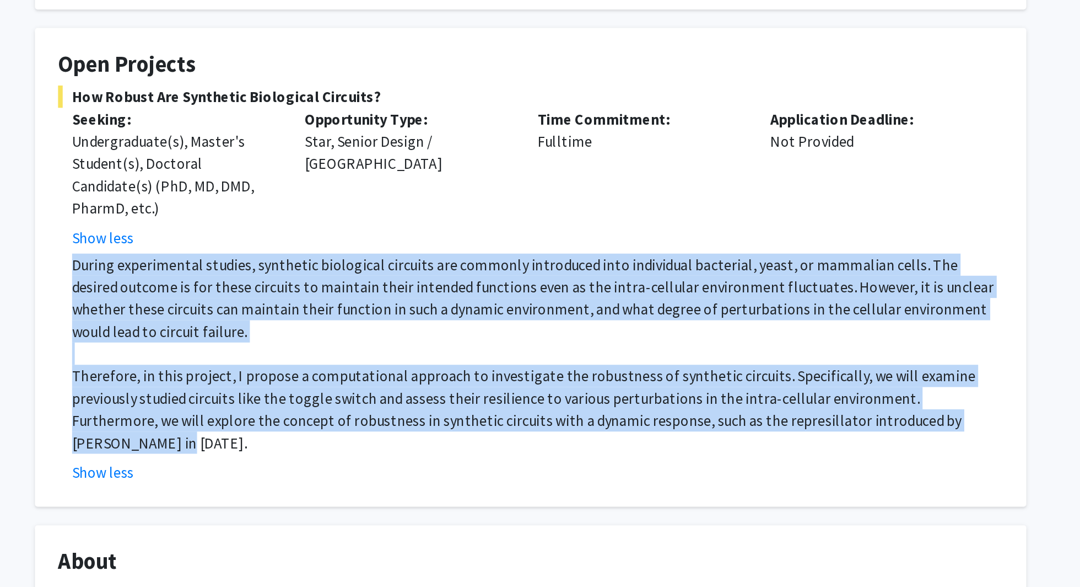
drag, startPoint x: 263, startPoint y: 355, endPoint x: 792, endPoint y: 450, distance: 536.6
click at [535, 450] on fg-read-more "During experimental studies, synthetic biological circuits are commonly introdu…" at bounding box center [540, 415] width 562 height 137
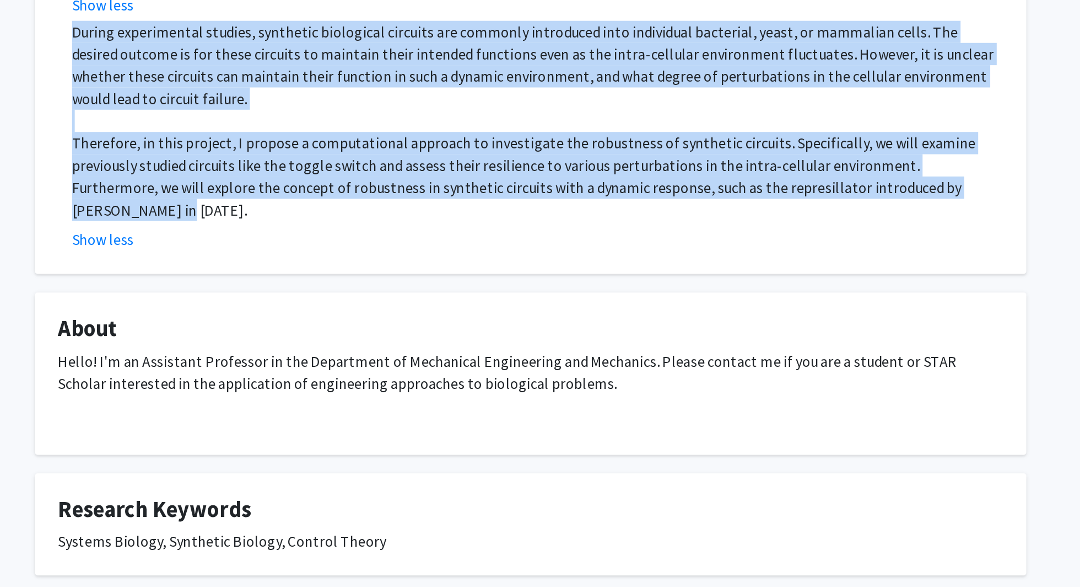
scroll to position [99, 0]
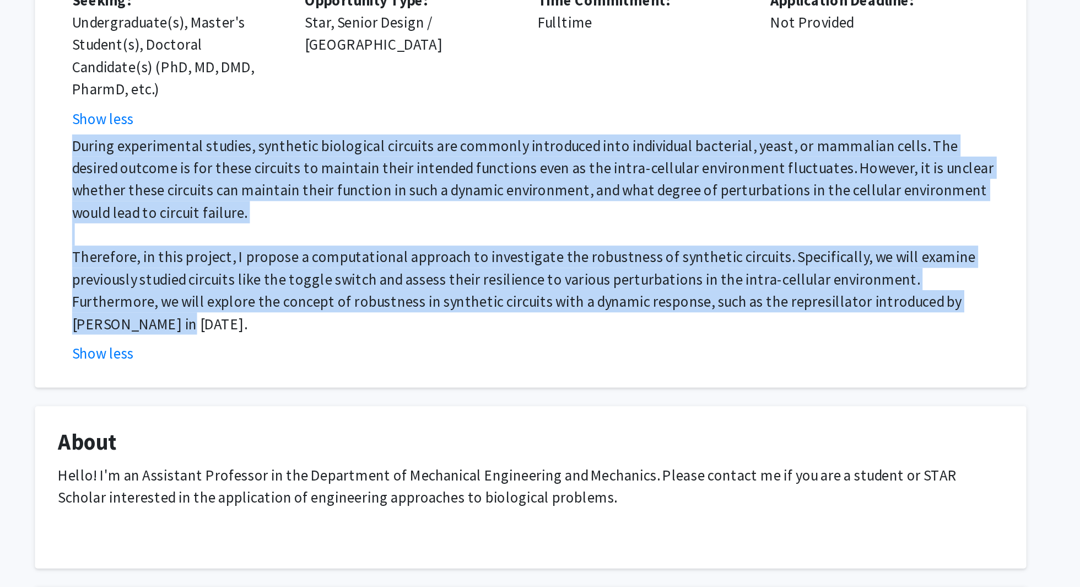
copy div "During experimental studies, synthetic biological circuits are commonly introdu…"
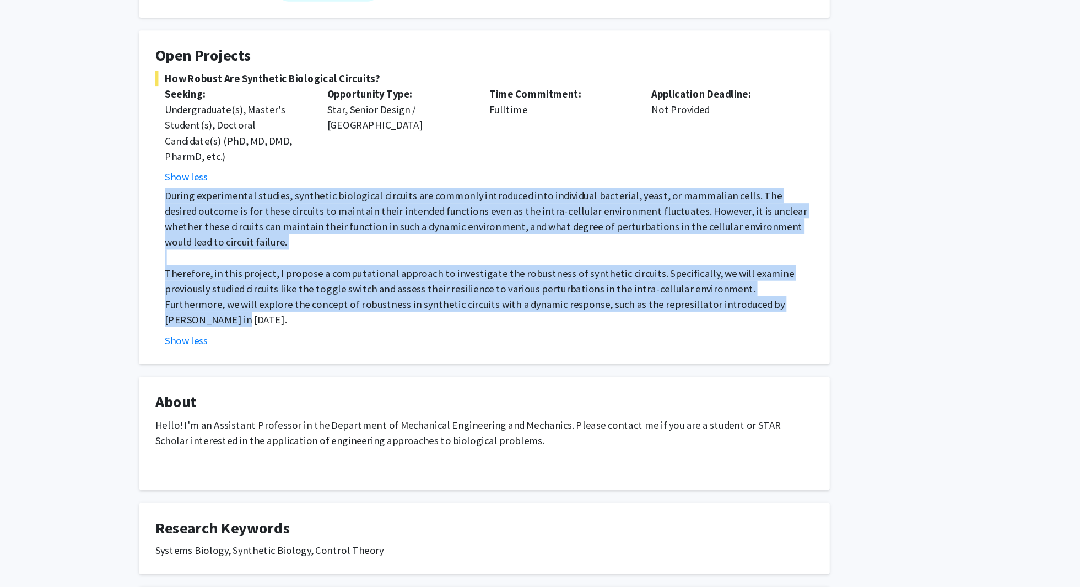
scroll to position [101, 0]
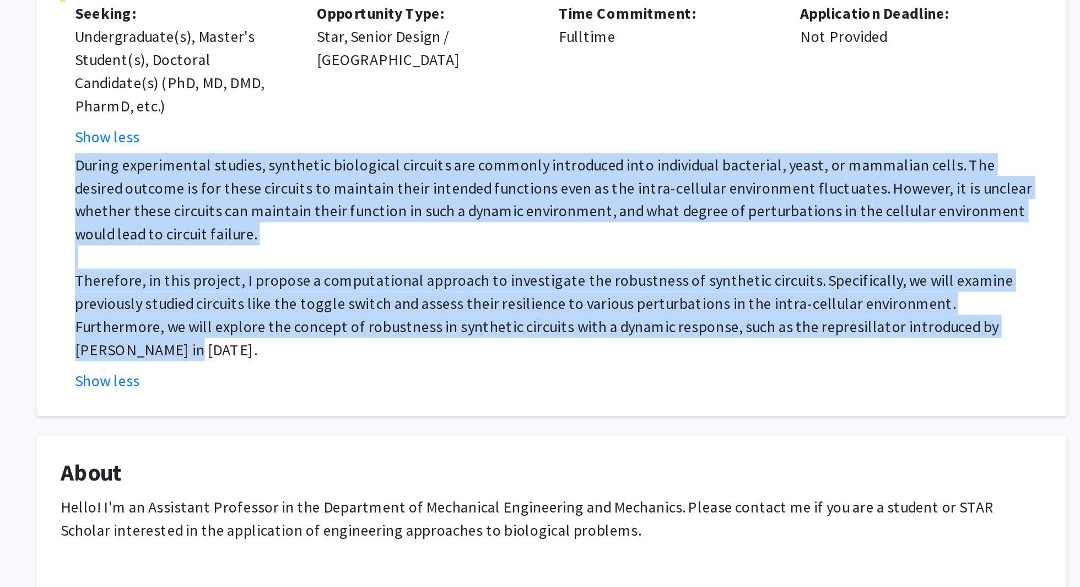
copy div "During experimental studies, synthetic biological circuits are commonly introdu…"
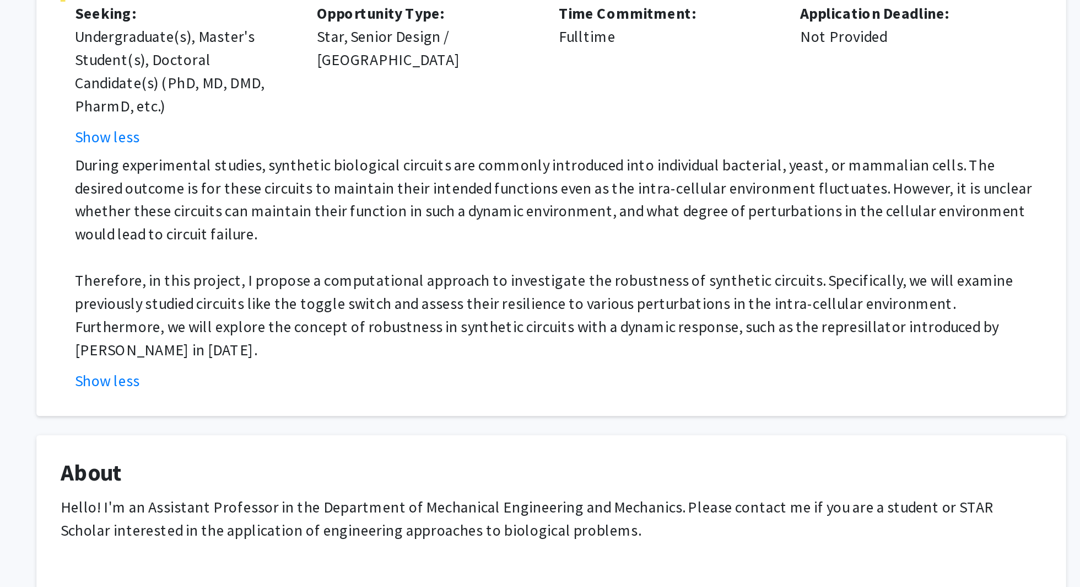
click at [448, 259] on p "During experimental studies, synthetic biological circuits are commonly introdu…" at bounding box center [544, 272] width 554 height 53
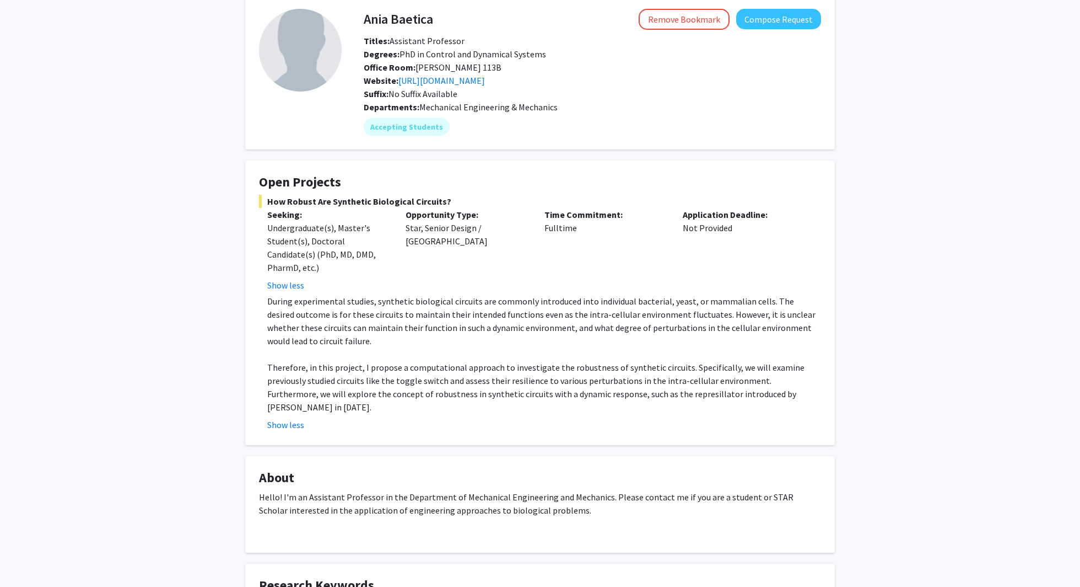
scroll to position [0, 0]
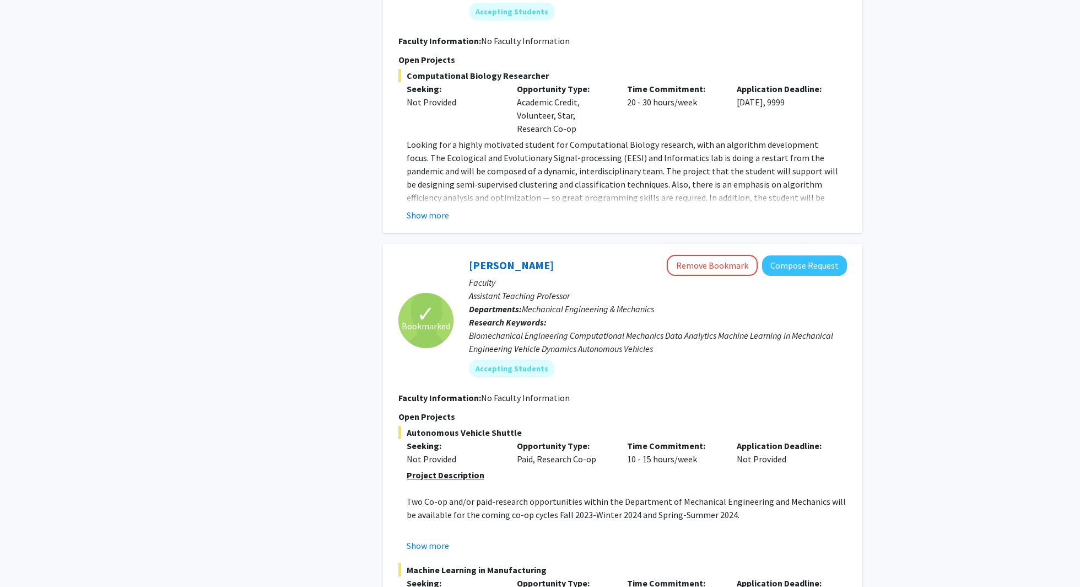
scroll to position [2543, 0]
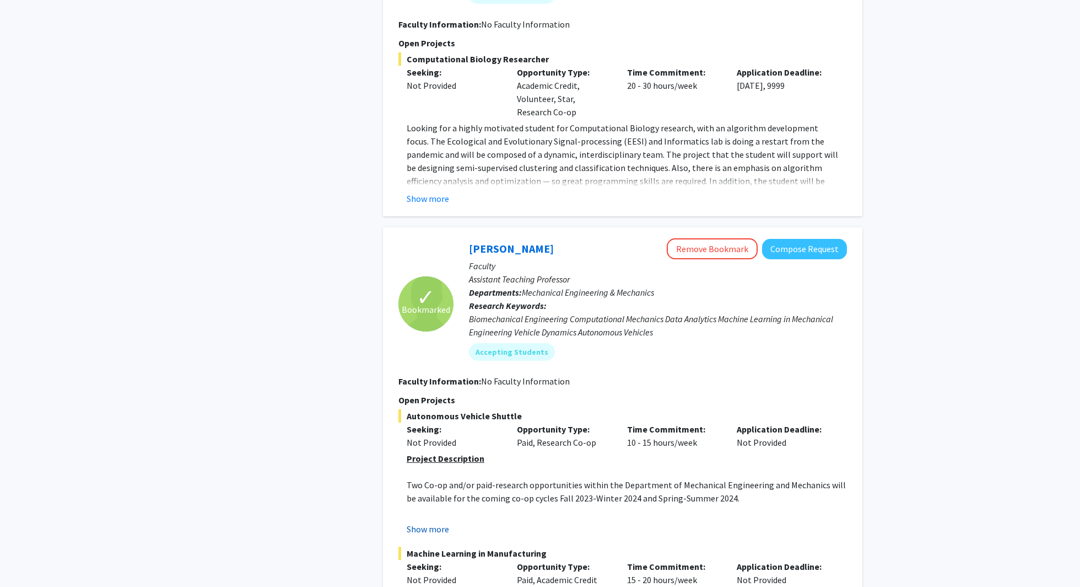
click at [437, 522] on button "Show more" at bounding box center [428, 528] width 42 height 13
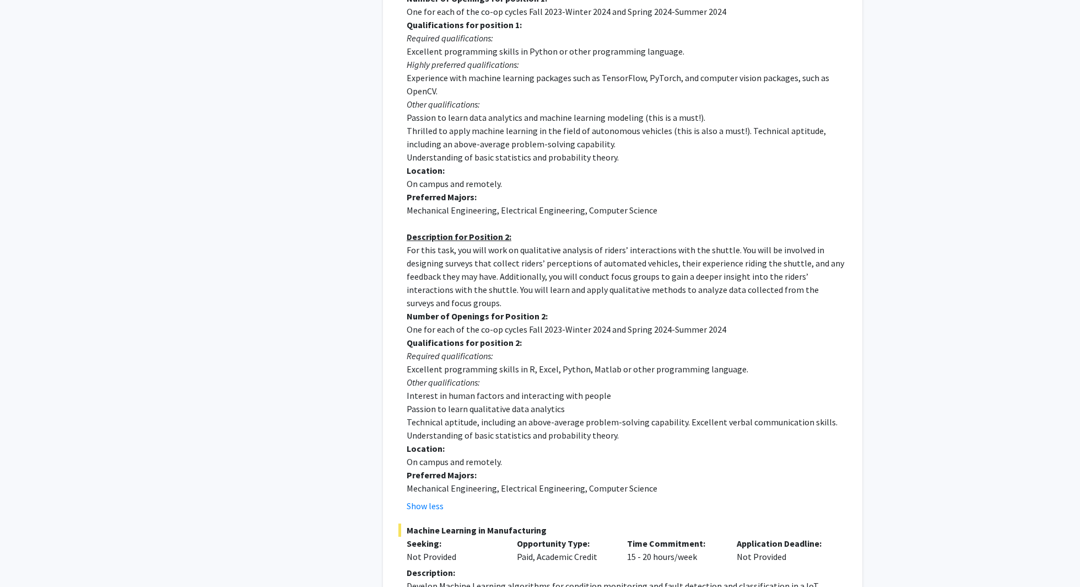
scroll to position [3413, 0]
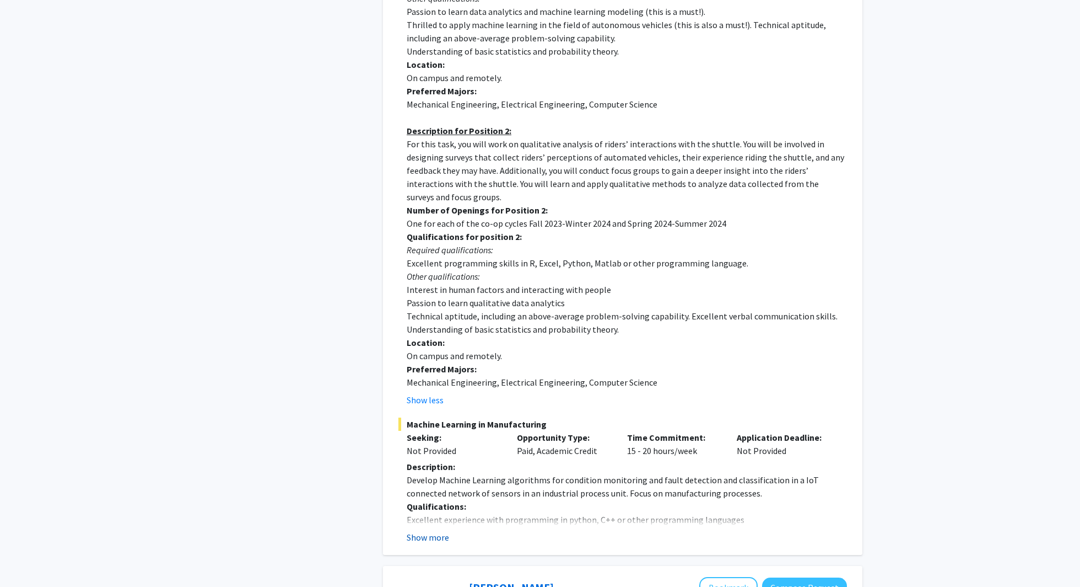
click at [428, 530] on button "Show more" at bounding box center [428, 536] width 42 height 13
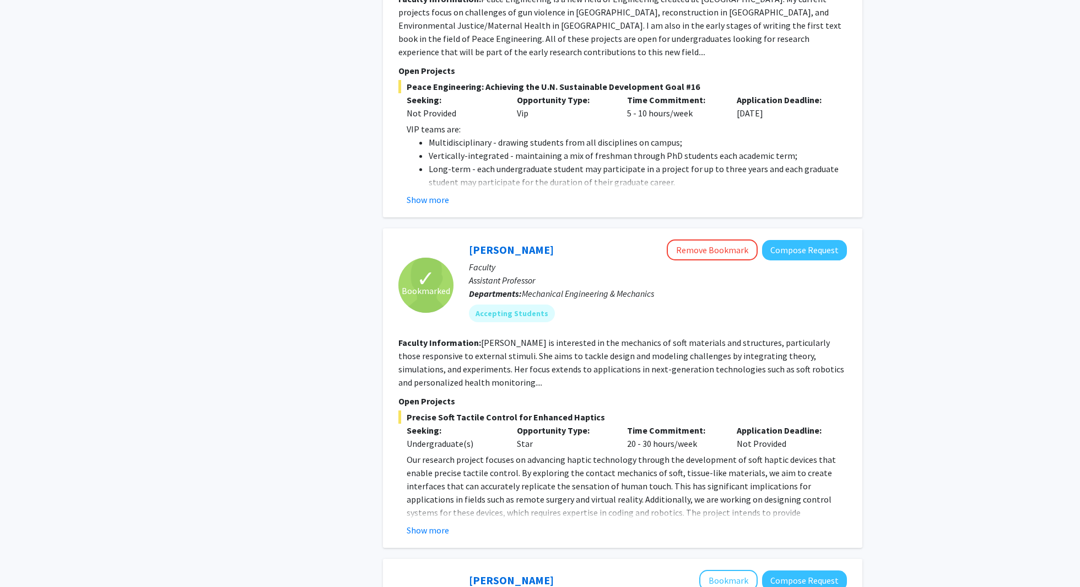
scroll to position [4214, 0]
click at [425, 452] on p "Our research project focuses on advancing haptic technology through the develop…" at bounding box center [627, 491] width 440 height 79
click at [425, 454] on fg-read-more "Our research project focuses on advancing haptic technology through the develop…" at bounding box center [623, 494] width 449 height 84
click at [425, 523] on button "Show more" at bounding box center [428, 529] width 42 height 13
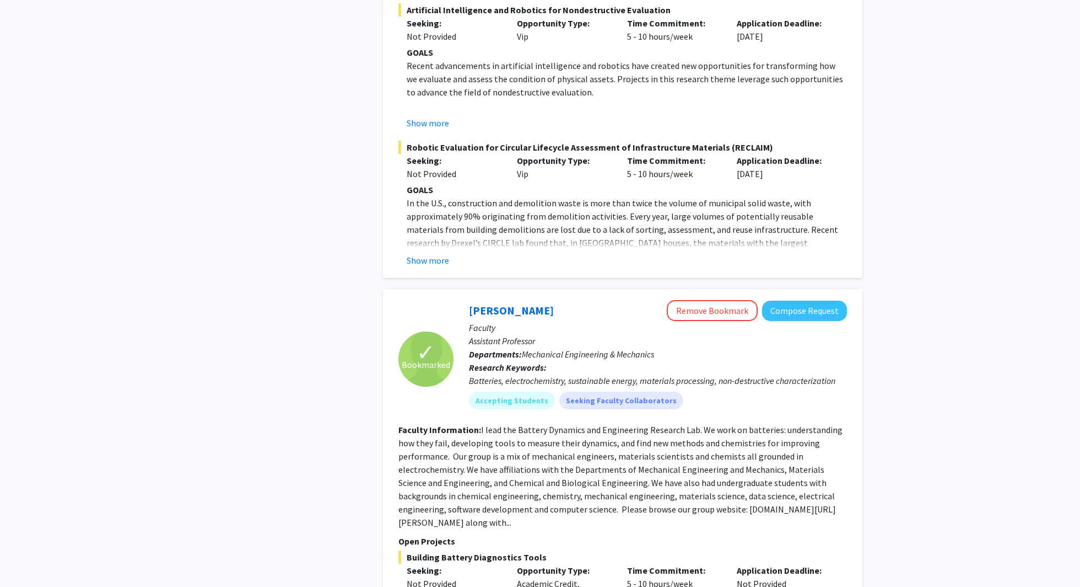
scroll to position [5102, 0]
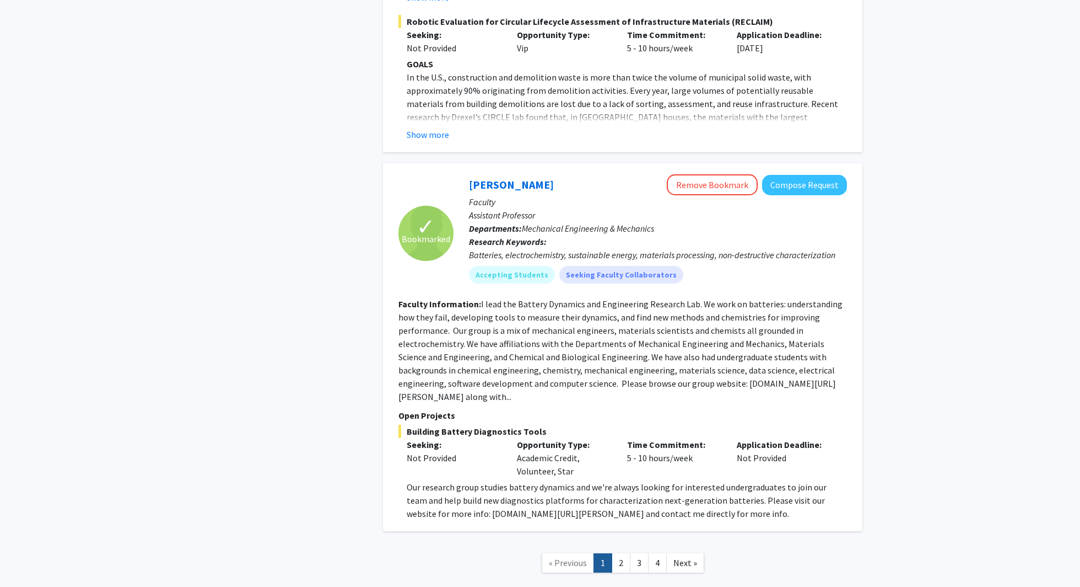
click at [535, 542] on nav "« Previous 1 2 3 4 Next »" at bounding box center [623, 564] width 480 height 45
click at [535, 546] on link "2" at bounding box center [621, 562] width 19 height 19
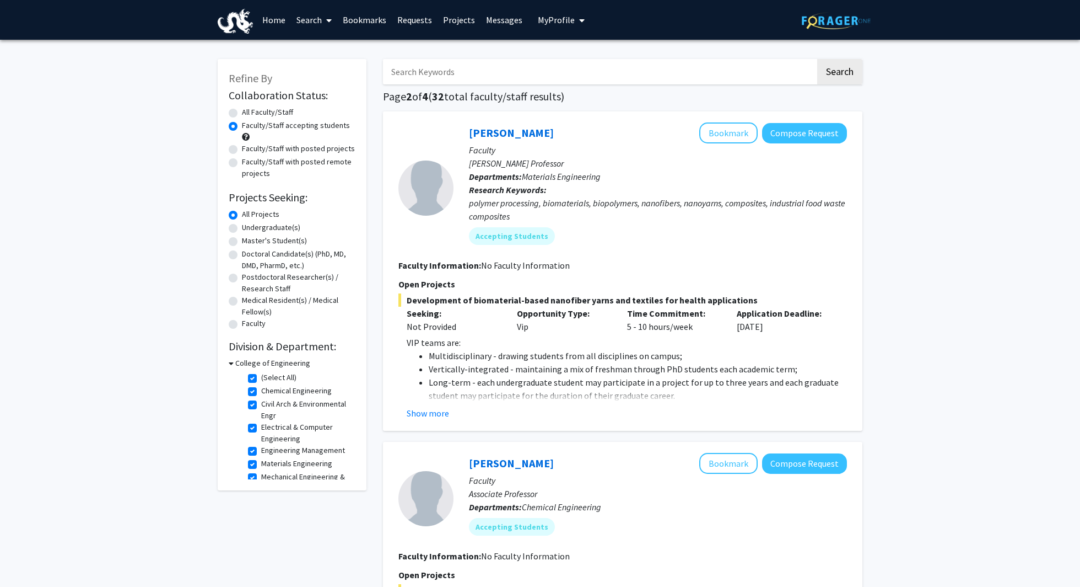
click at [426, 423] on div "[PERSON_NAME] Bookmark Compose Request Faculty [PERSON_NAME] Professor Departme…" at bounding box center [623, 270] width 480 height 319
click at [426, 417] on button "Show more" at bounding box center [428, 412] width 42 height 13
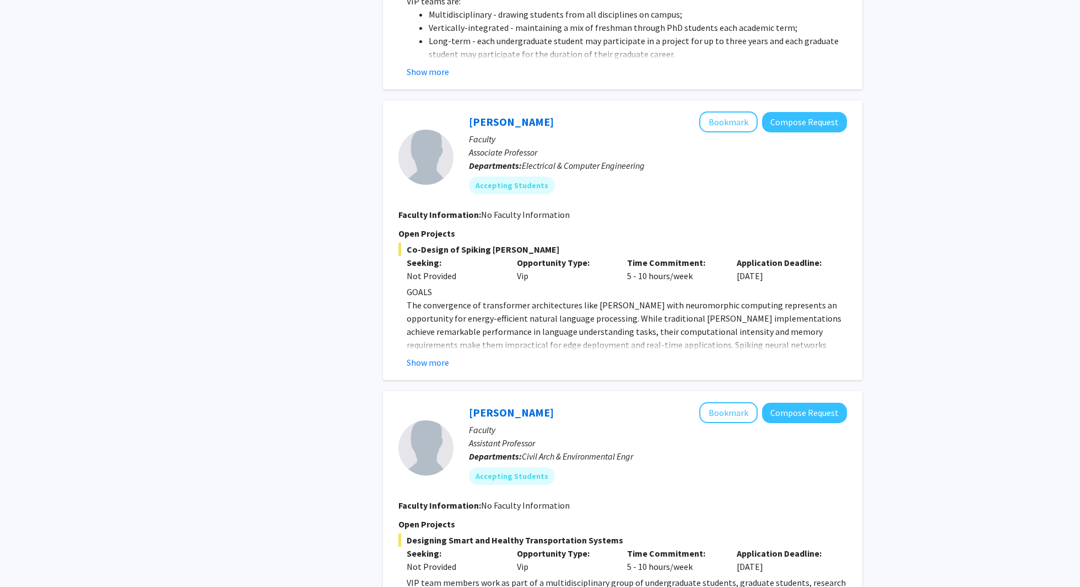
scroll to position [1902, 0]
click at [429, 354] on button "Show more" at bounding box center [428, 360] width 42 height 13
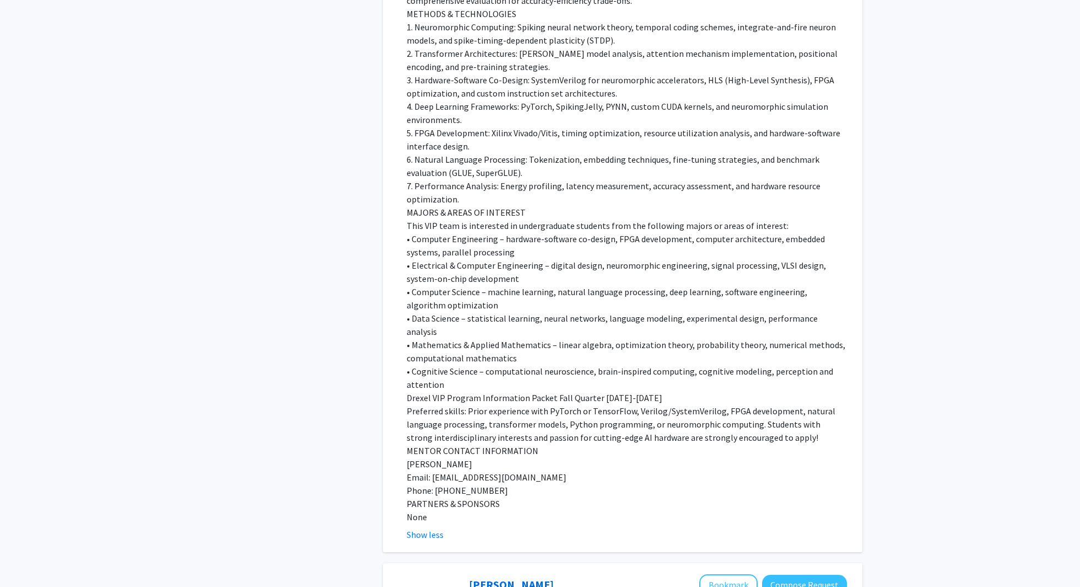
scroll to position [2409, 0]
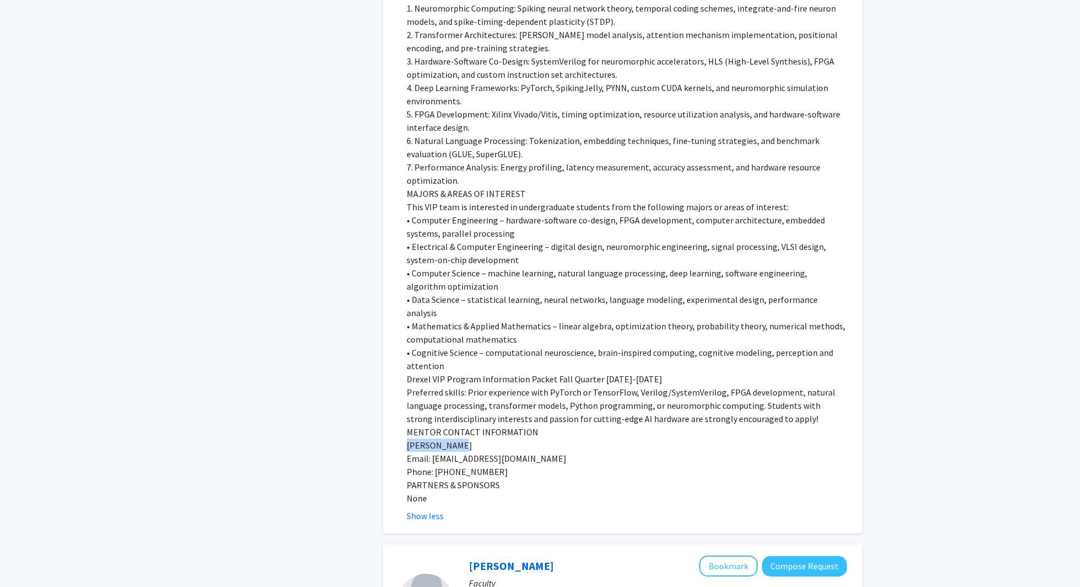
drag, startPoint x: 453, startPoint y: 392, endPoint x: 397, endPoint y: 390, distance: 56.3
click at [397, 391] on div "[PERSON_NAME] Bookmark Compose Request Faculty Associate Professor Departments:…" at bounding box center [623, 62] width 480 height 941
copy p "[PERSON_NAME]"
click at [466, 385] on p "Preferred skills: Prior experience with PyTorch or TensorFlow, Verilog/SystemVe…" at bounding box center [627, 405] width 440 height 40
click at [483, 385] on p "Preferred skills: Prior experience with PyTorch or TensorFlow, Verilog/SystemVe…" at bounding box center [627, 405] width 440 height 40
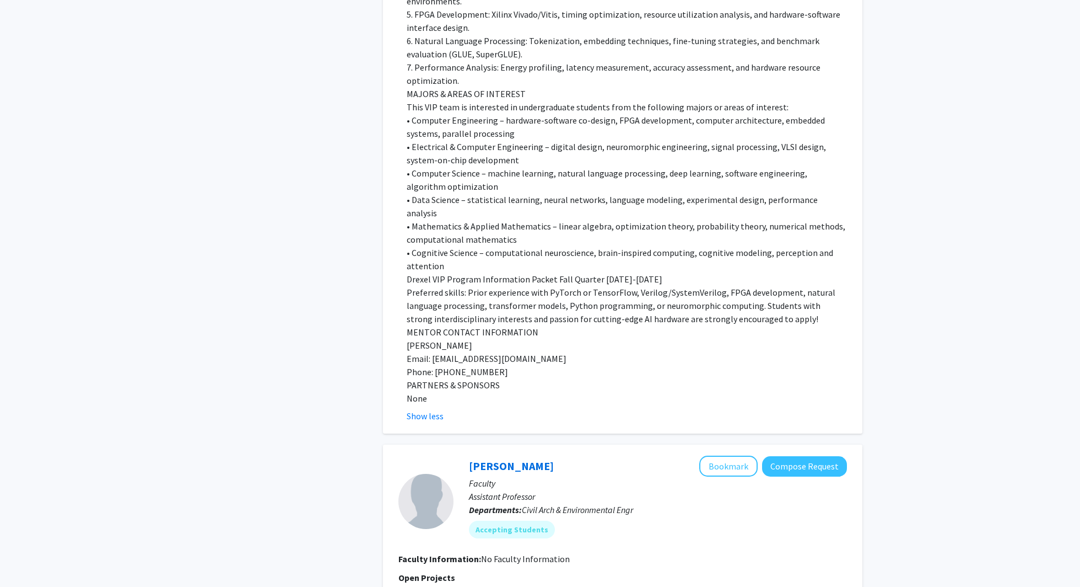
scroll to position [2495, 0]
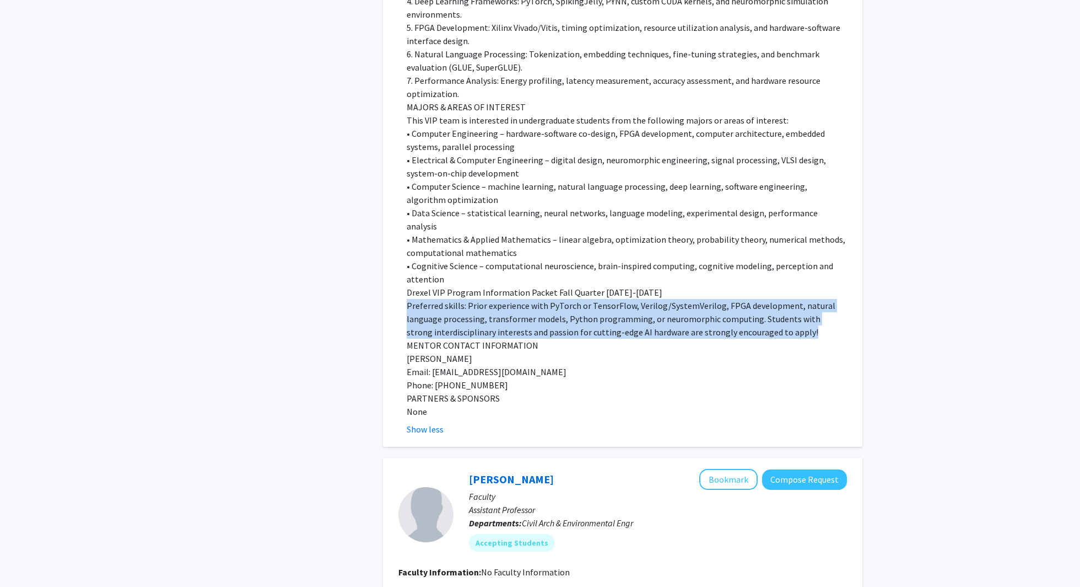
drag, startPoint x: 408, startPoint y: 249, endPoint x: 785, endPoint y: 281, distance: 377.9
click at [535, 299] on p "Preferred skills: Prior experience with PyTorch or TensorFlow, Verilog/SystemVe…" at bounding box center [627, 319] width 440 height 40
copy p "Preferred skills: Prior experience with PyTorch or TensorFlow, Verilog/SystemVe…"
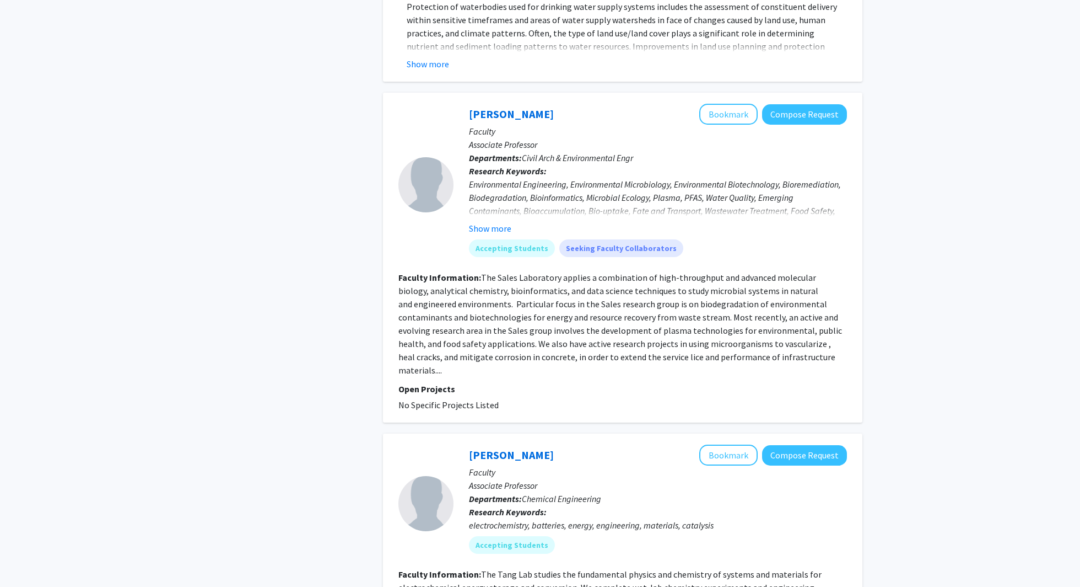
scroll to position [3920, 0]
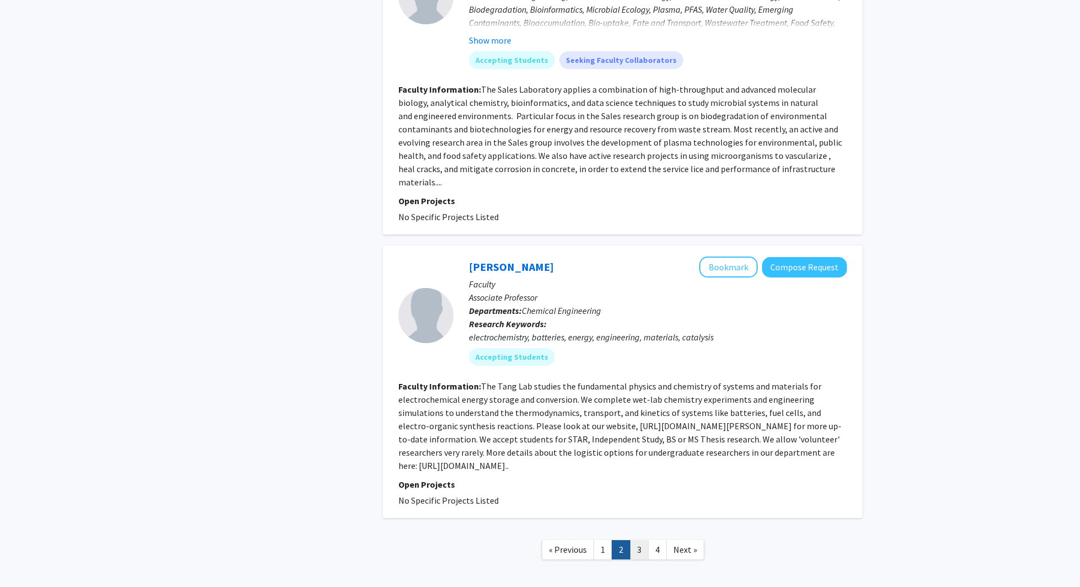
click at [535, 540] on link "3" at bounding box center [639, 549] width 19 height 19
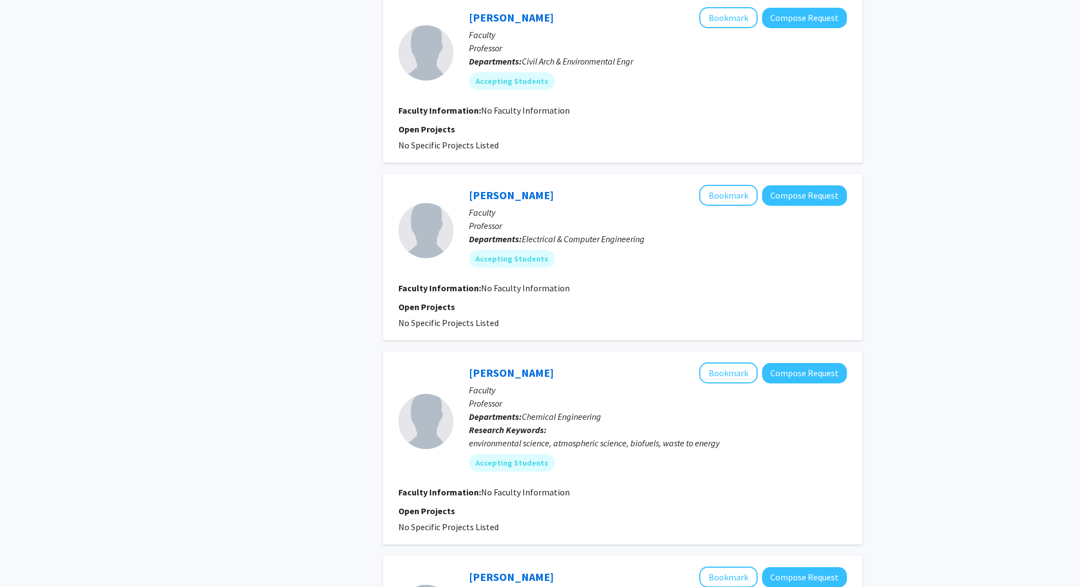
scroll to position [1847, 0]
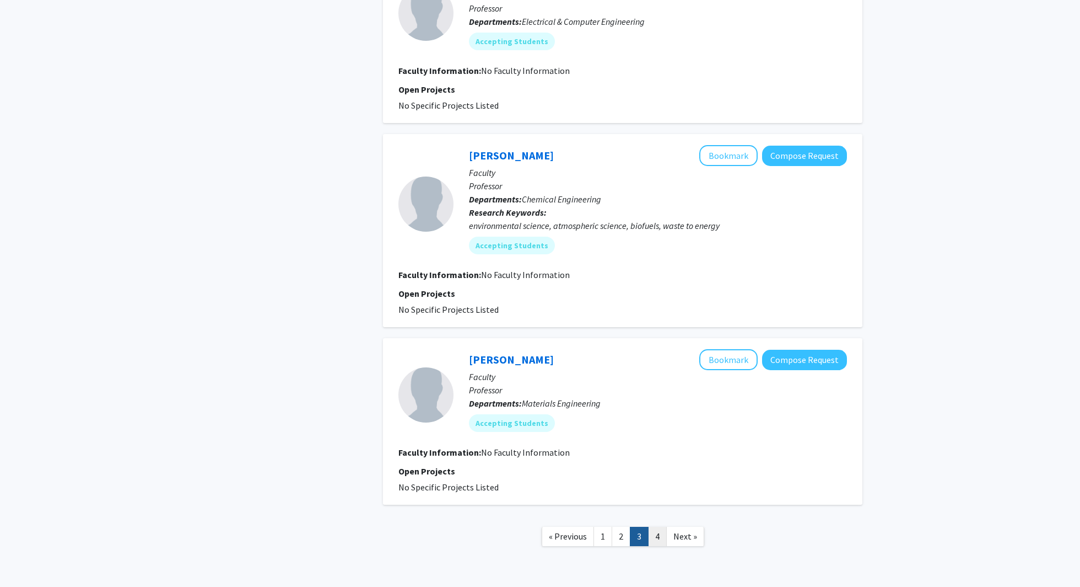
click at [535, 526] on link "4" at bounding box center [657, 535] width 19 height 19
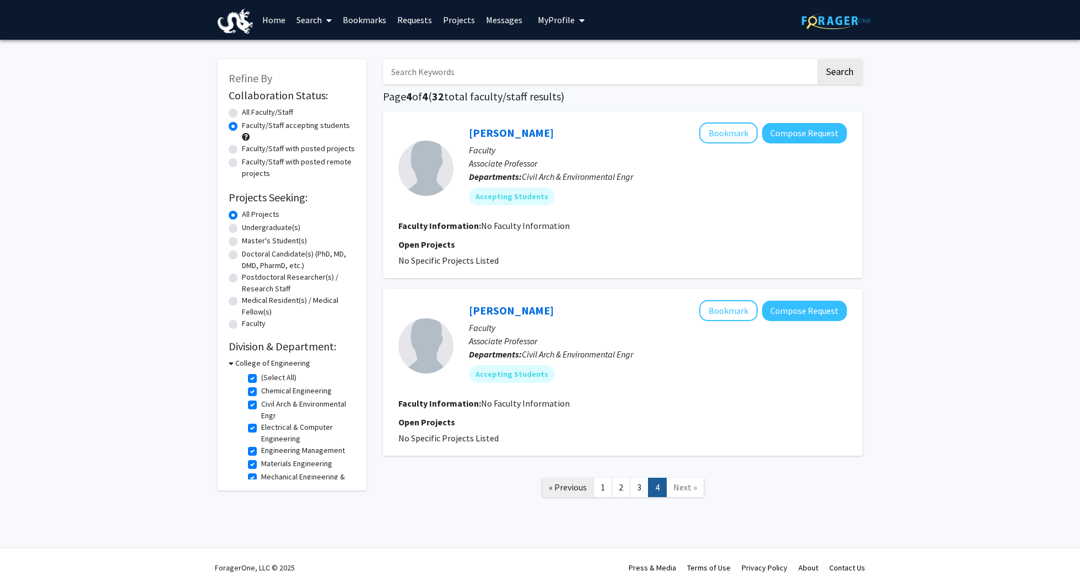
click at [535, 493] on link "« Previous" at bounding box center [568, 486] width 52 height 19
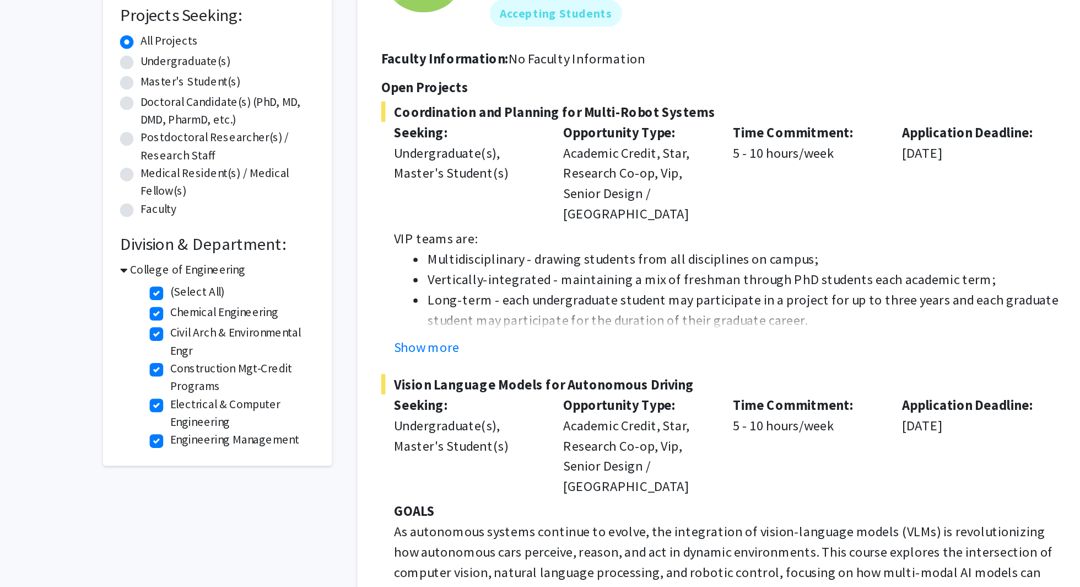
scroll to position [83, 0]
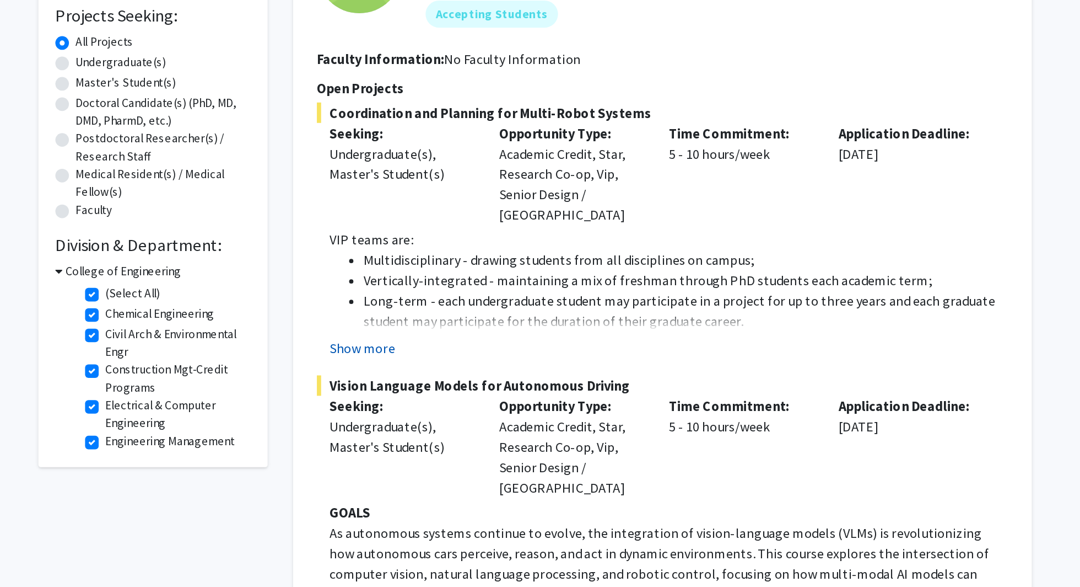
click at [422, 323] on button "Show more" at bounding box center [428, 329] width 42 height 13
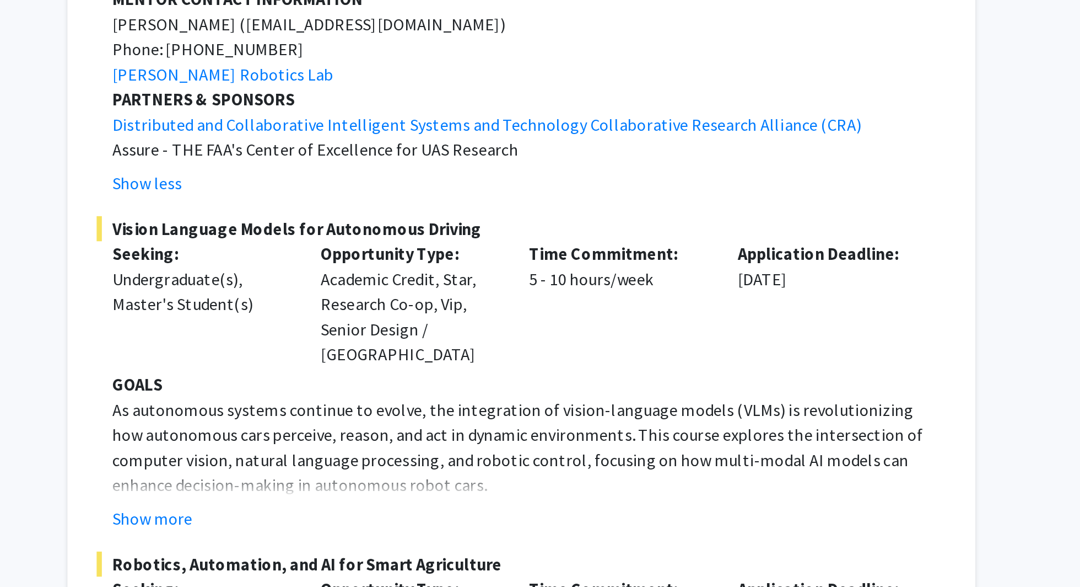
scroll to position [1218, 0]
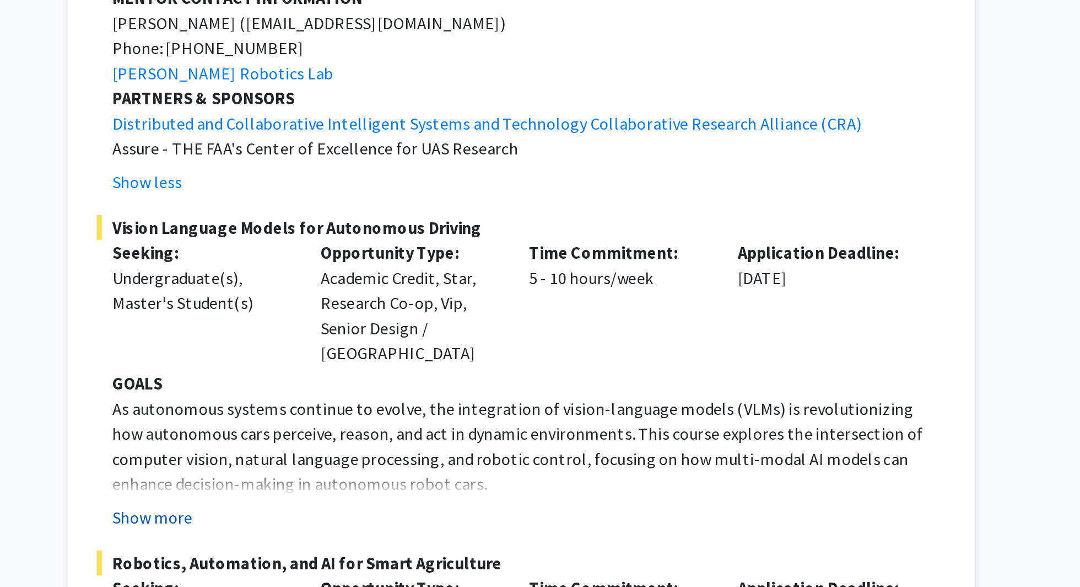
click at [421, 543] on button "Show more" at bounding box center [428, 549] width 42 height 13
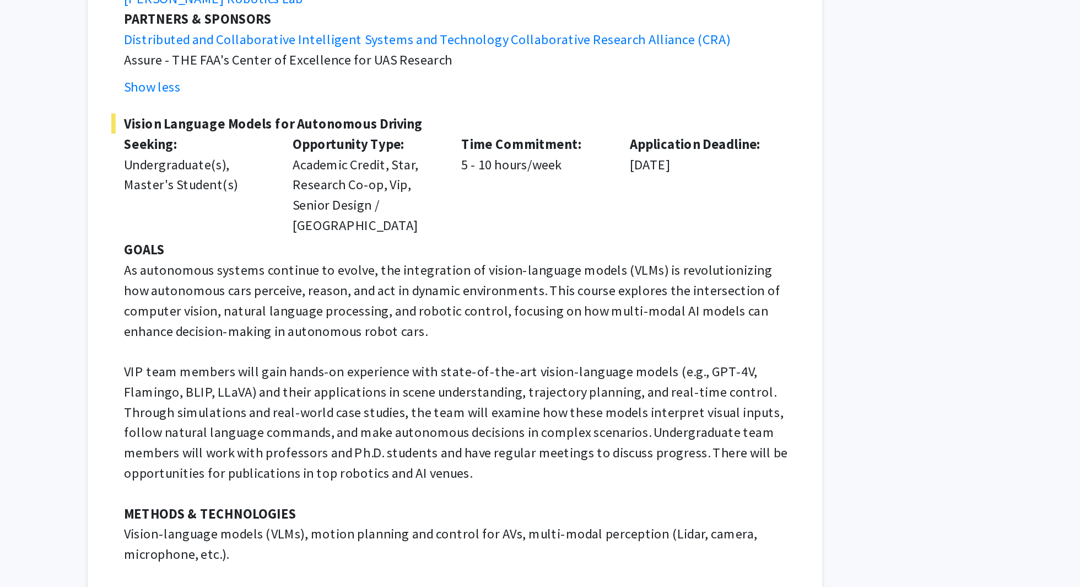
scroll to position [1492, 0]
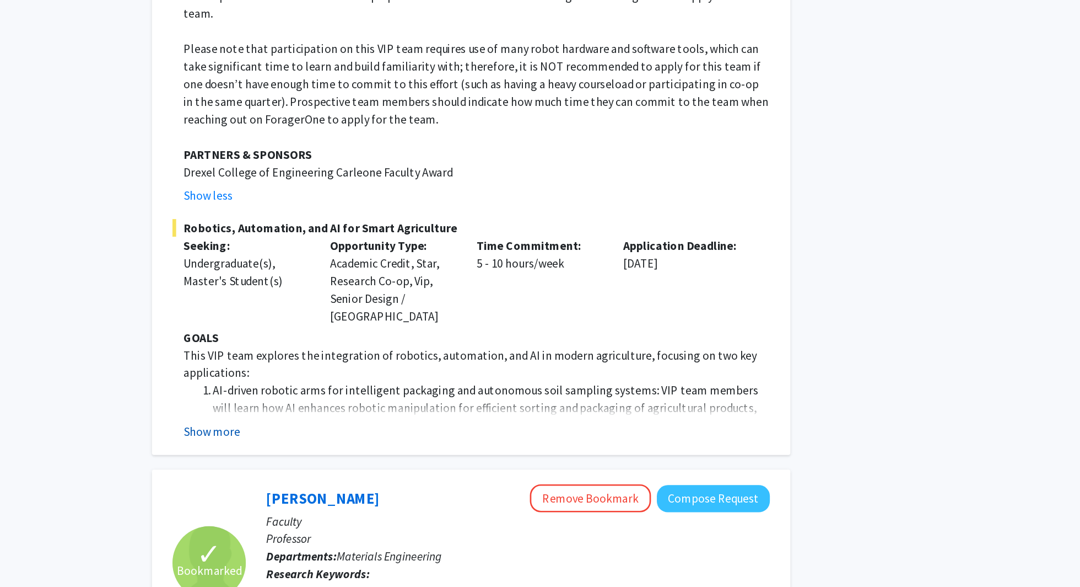
click at [429, 463] on button "Show more" at bounding box center [428, 469] width 42 height 13
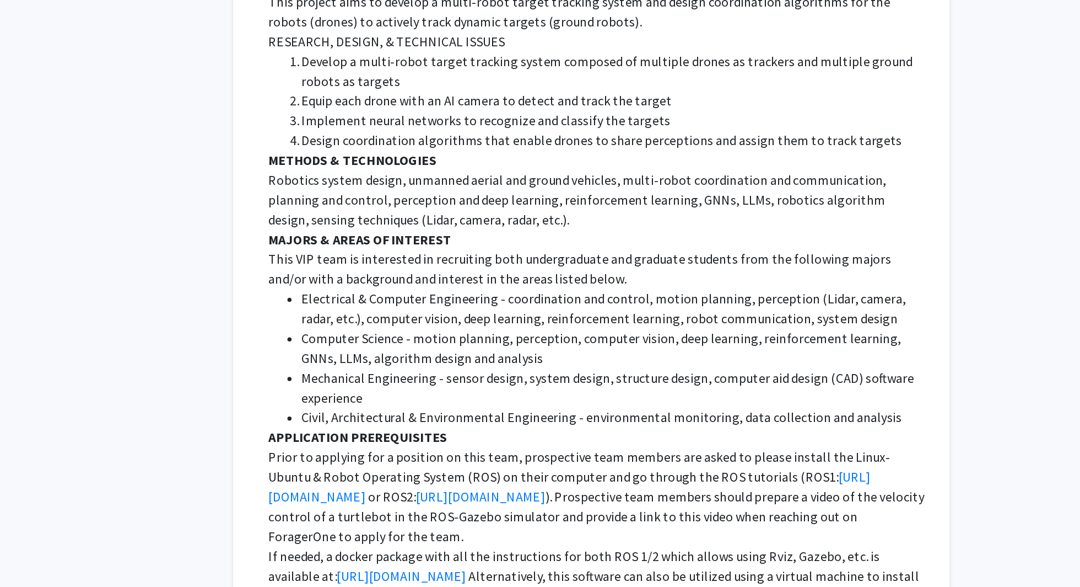
scroll to position [848, 0]
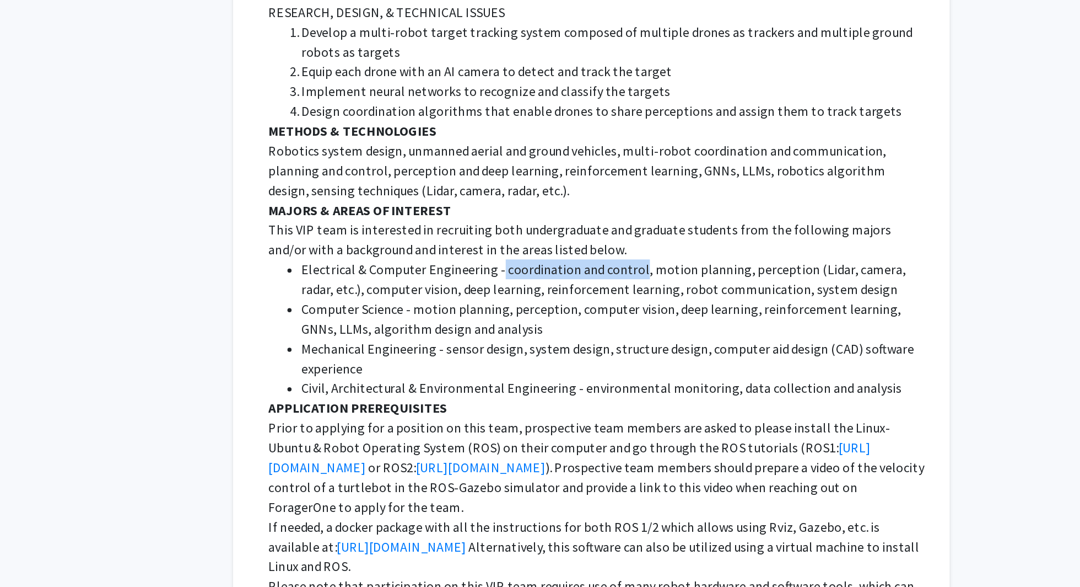
drag, startPoint x: 559, startPoint y: 355, endPoint x: 653, endPoint y: 356, distance: 93.7
click at [653, 361] on li "Electrical & Computer Engineering - coordination and control, motion planning, …" at bounding box center [638, 374] width 418 height 26
copy li "coordination and control"
click at [572, 367] on li "Electrical & Computer Engineering - coordination and control, motion planning, …" at bounding box center [638, 374] width 418 height 26
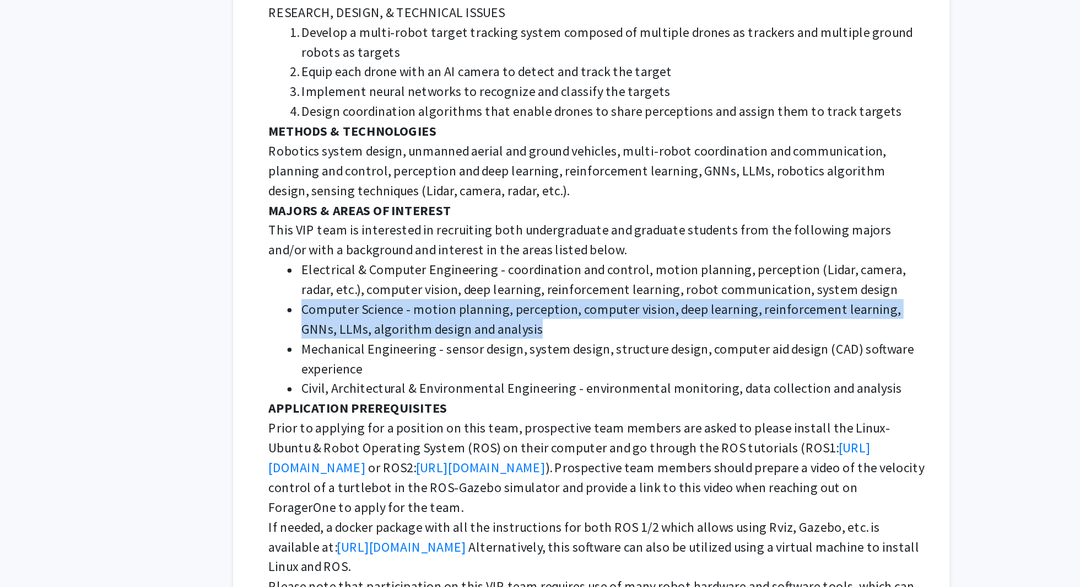
drag, startPoint x: 566, startPoint y: 394, endPoint x: 428, endPoint y: 376, distance: 139.5
click at [428, 376] on ul "Electrical & Computer Engineering - coordination and control, motion planning, …" at bounding box center [627, 407] width 440 height 93
copy li "Computer Science - motion planning, perception, computer vision, deep learning,…"
